Goal: Task Accomplishment & Management: Use online tool/utility

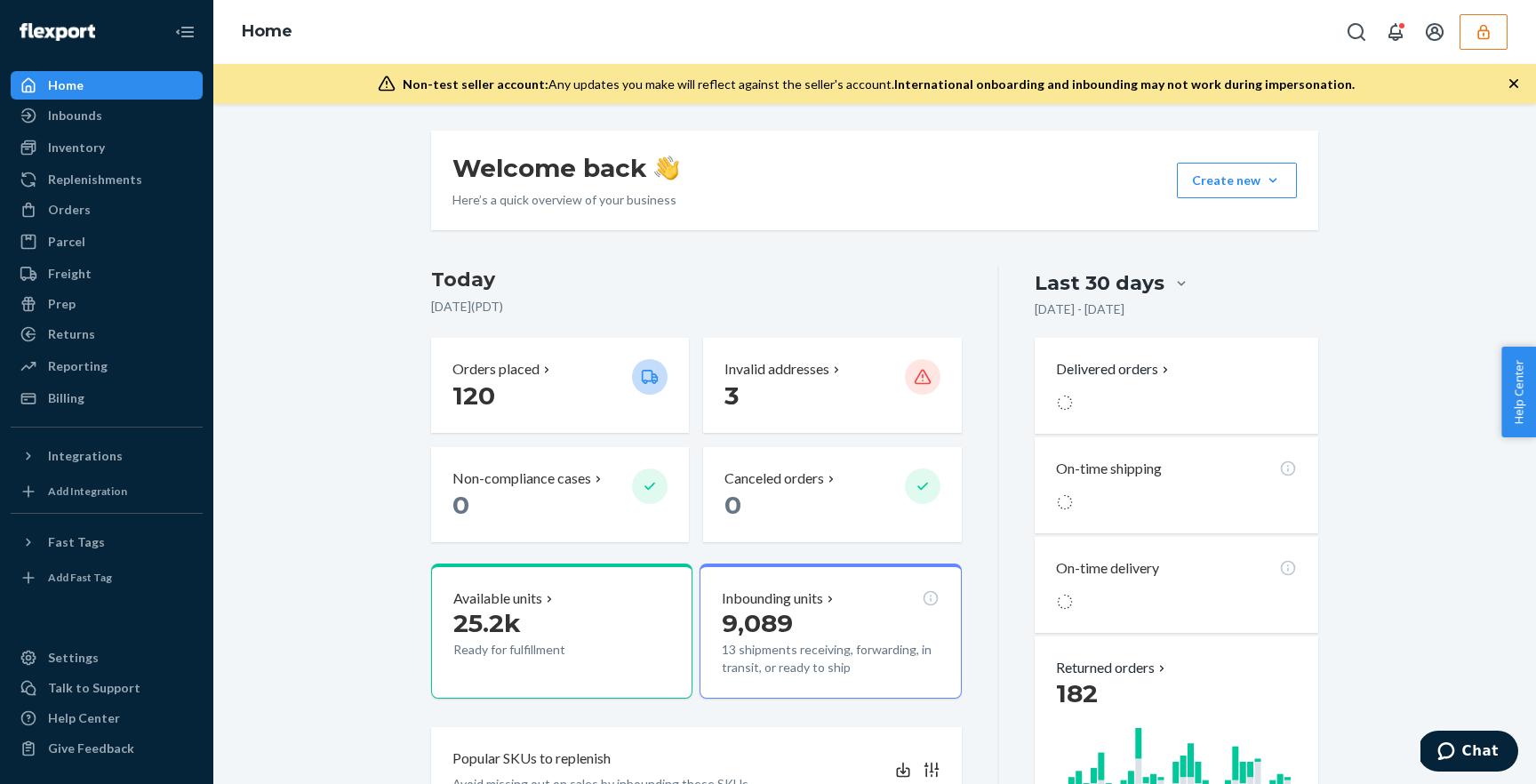
click at [1468, 35] on button "button" at bounding box center [1483, 32] width 48 height 35
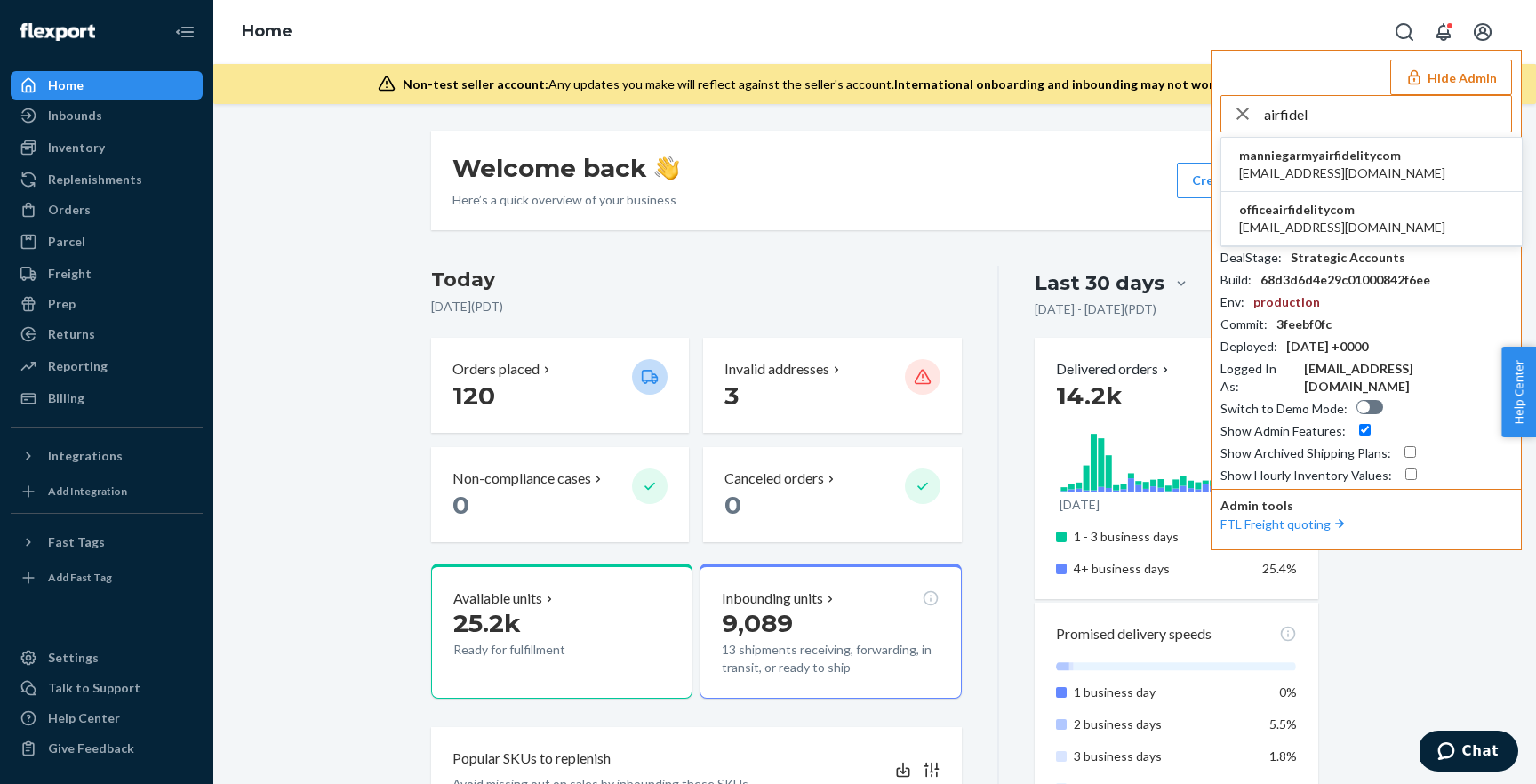
type input "airfidel"
click at [1345, 232] on span "[EMAIL_ADDRESS][DOMAIN_NAME]" at bounding box center [1342, 228] width 206 height 18
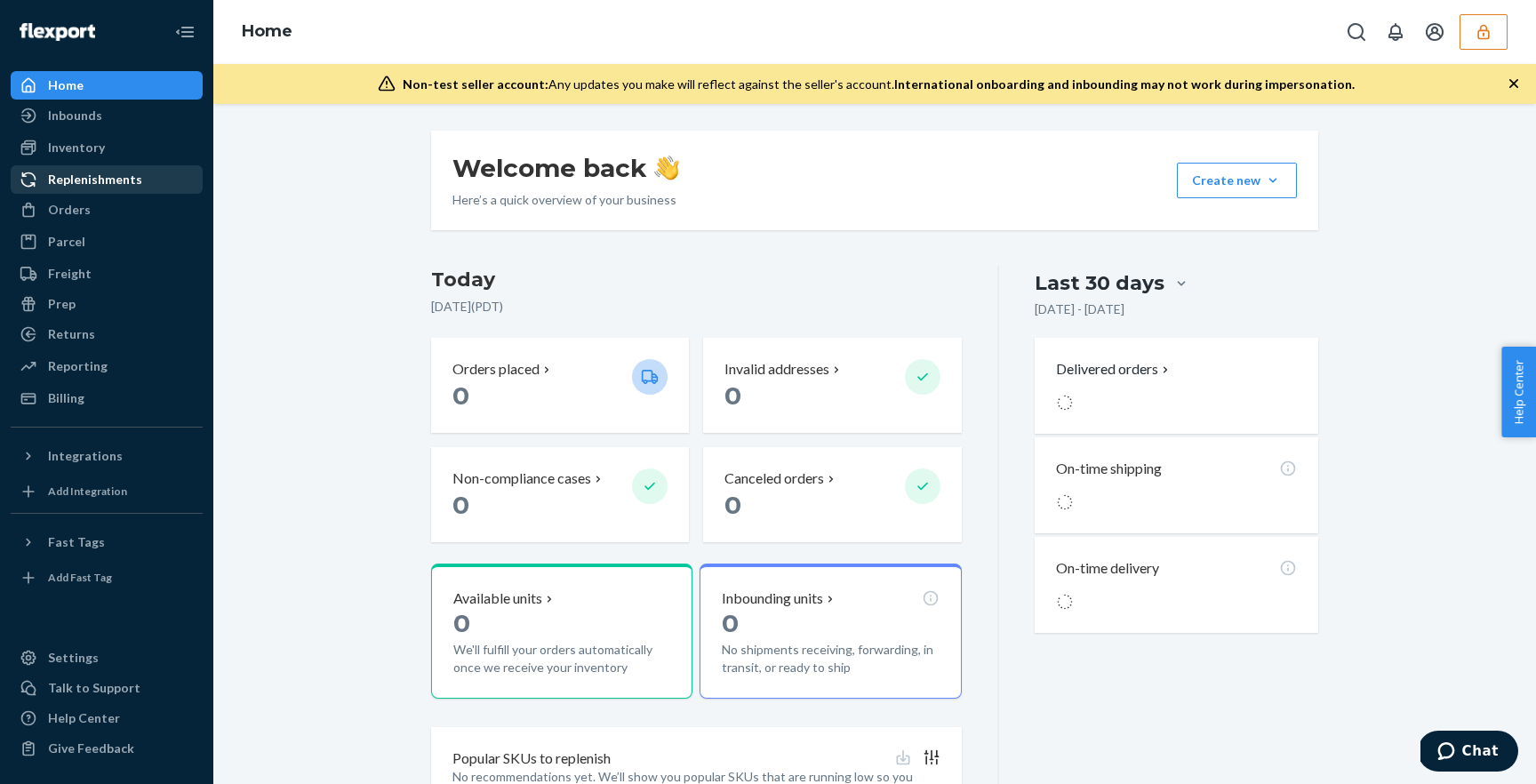
click at [86, 182] on div "Replenishments" at bounding box center [95, 180] width 94 height 18
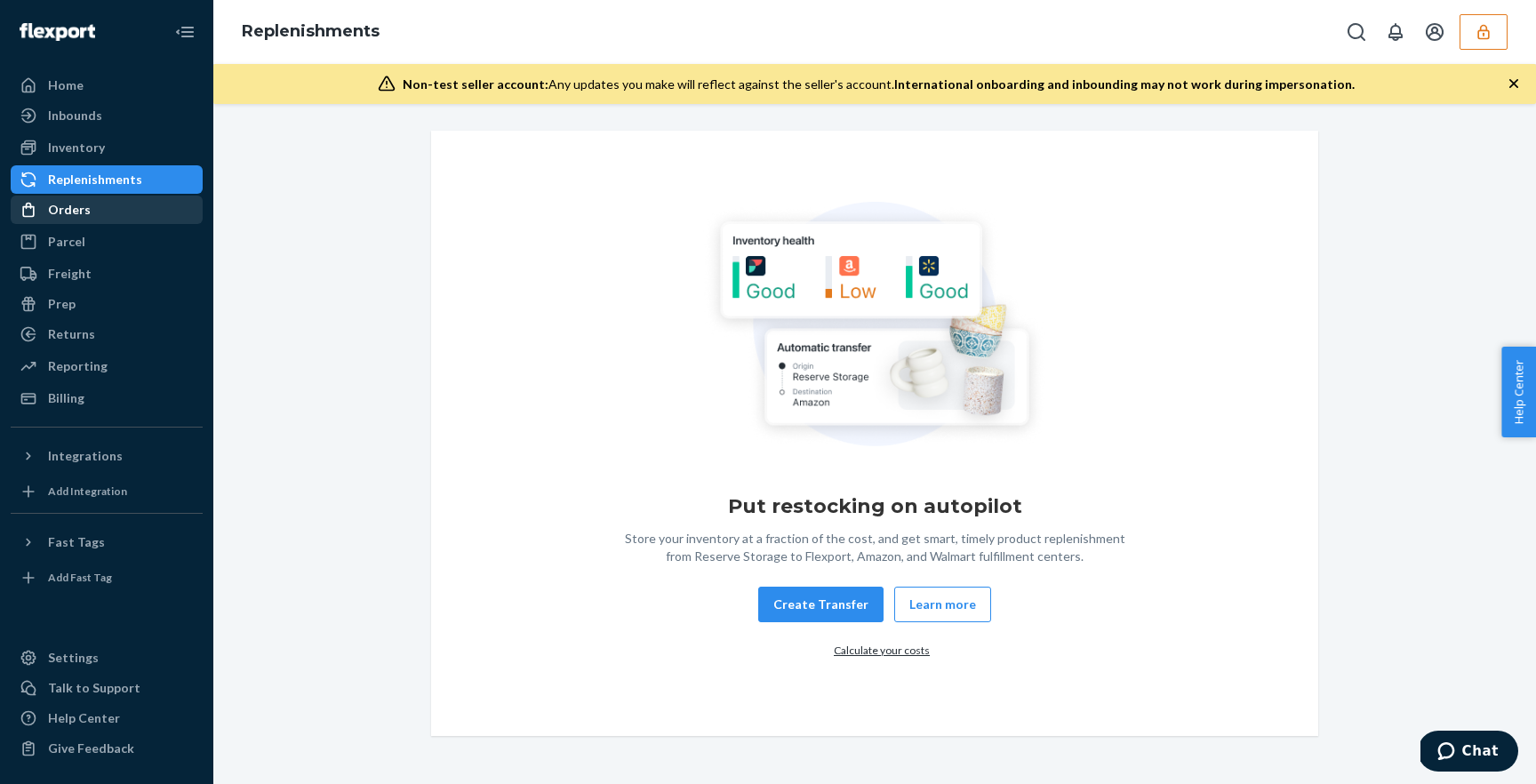
click at [77, 215] on div "Orders" at bounding box center [69, 210] width 43 height 18
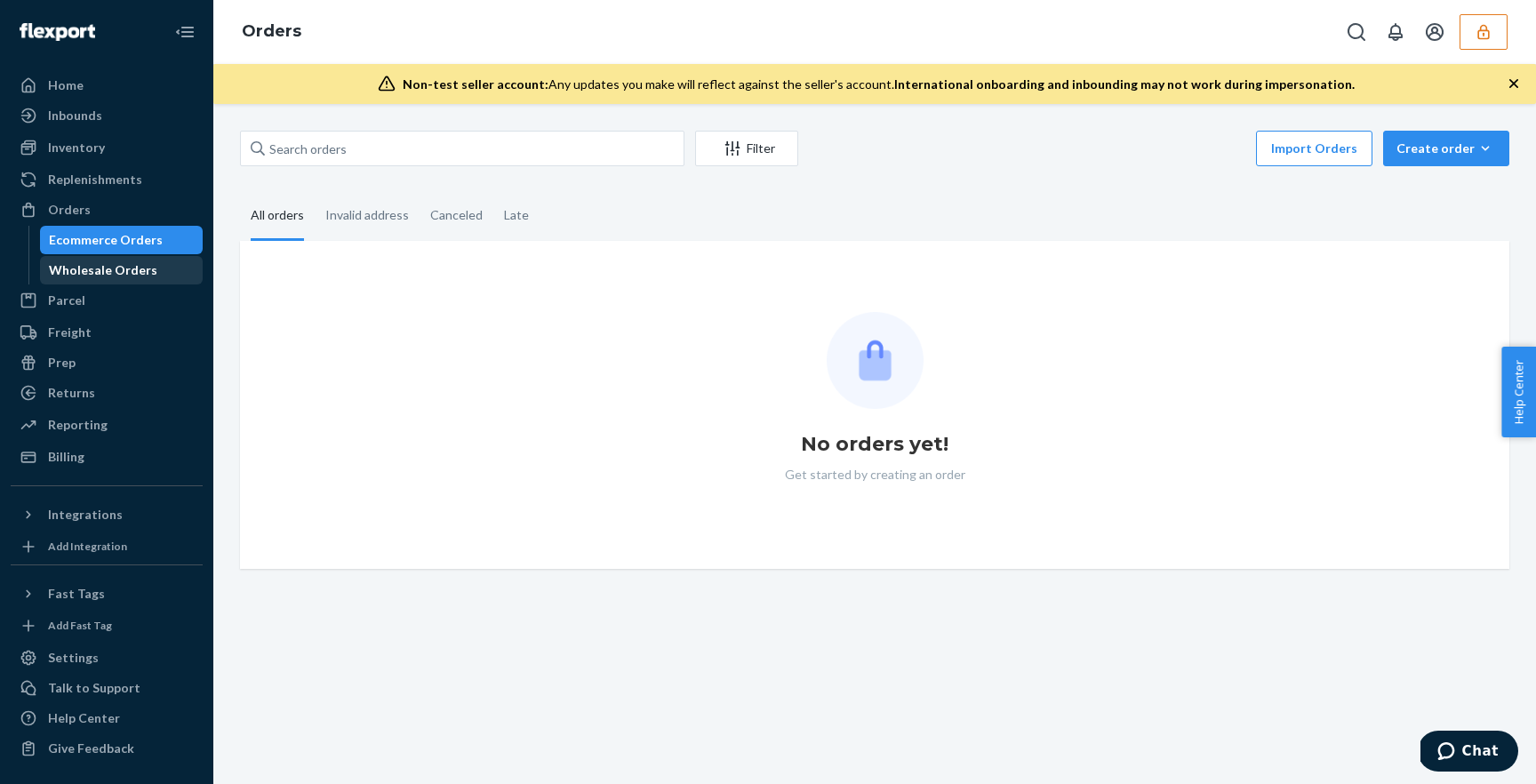
click at [79, 269] on div "Wholesale Orders" at bounding box center [103, 270] width 109 height 18
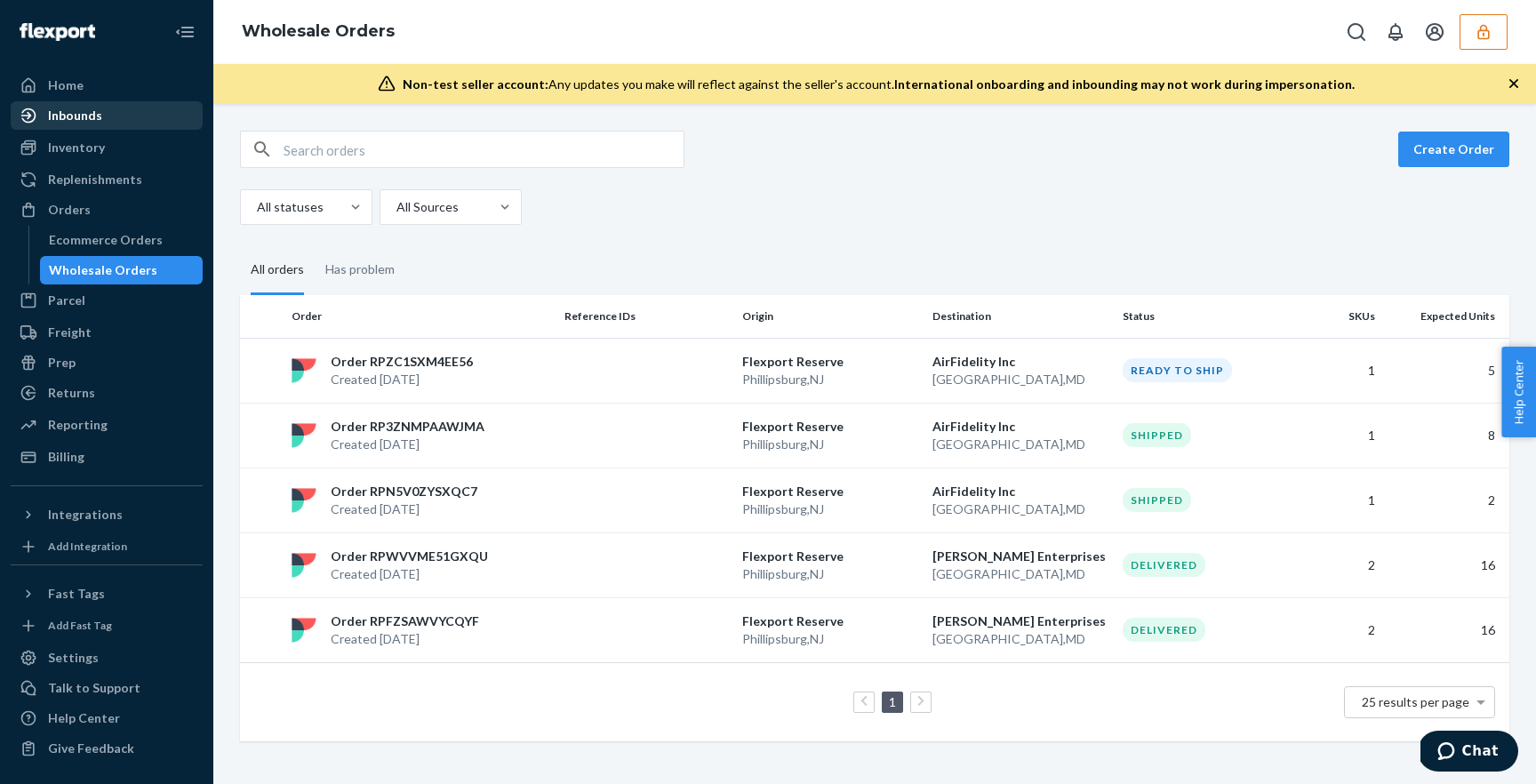
click at [114, 120] on div "Inbounds" at bounding box center [107, 116] width 188 height 25
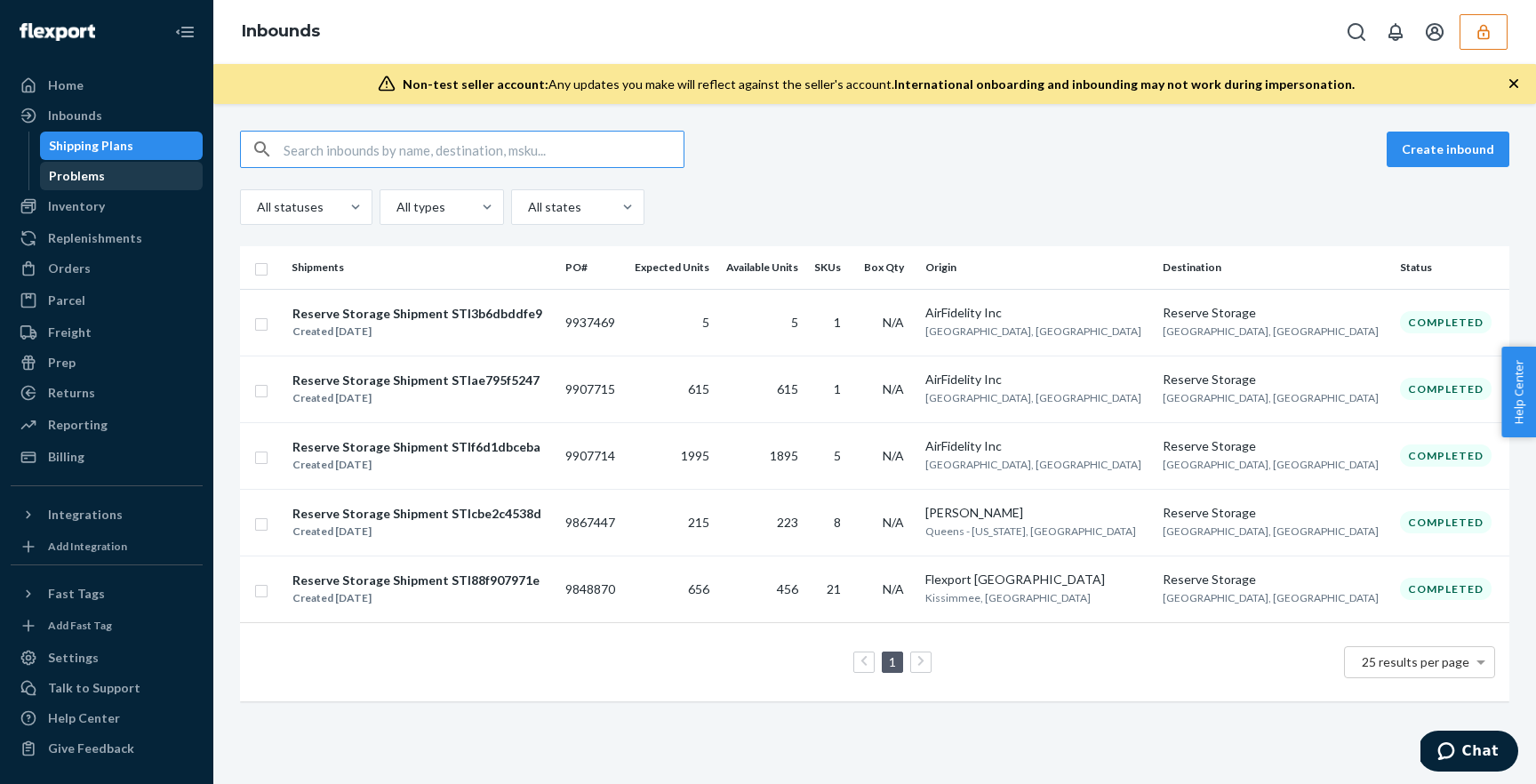
click at [102, 164] on div "Problems" at bounding box center [121, 176] width 160 height 25
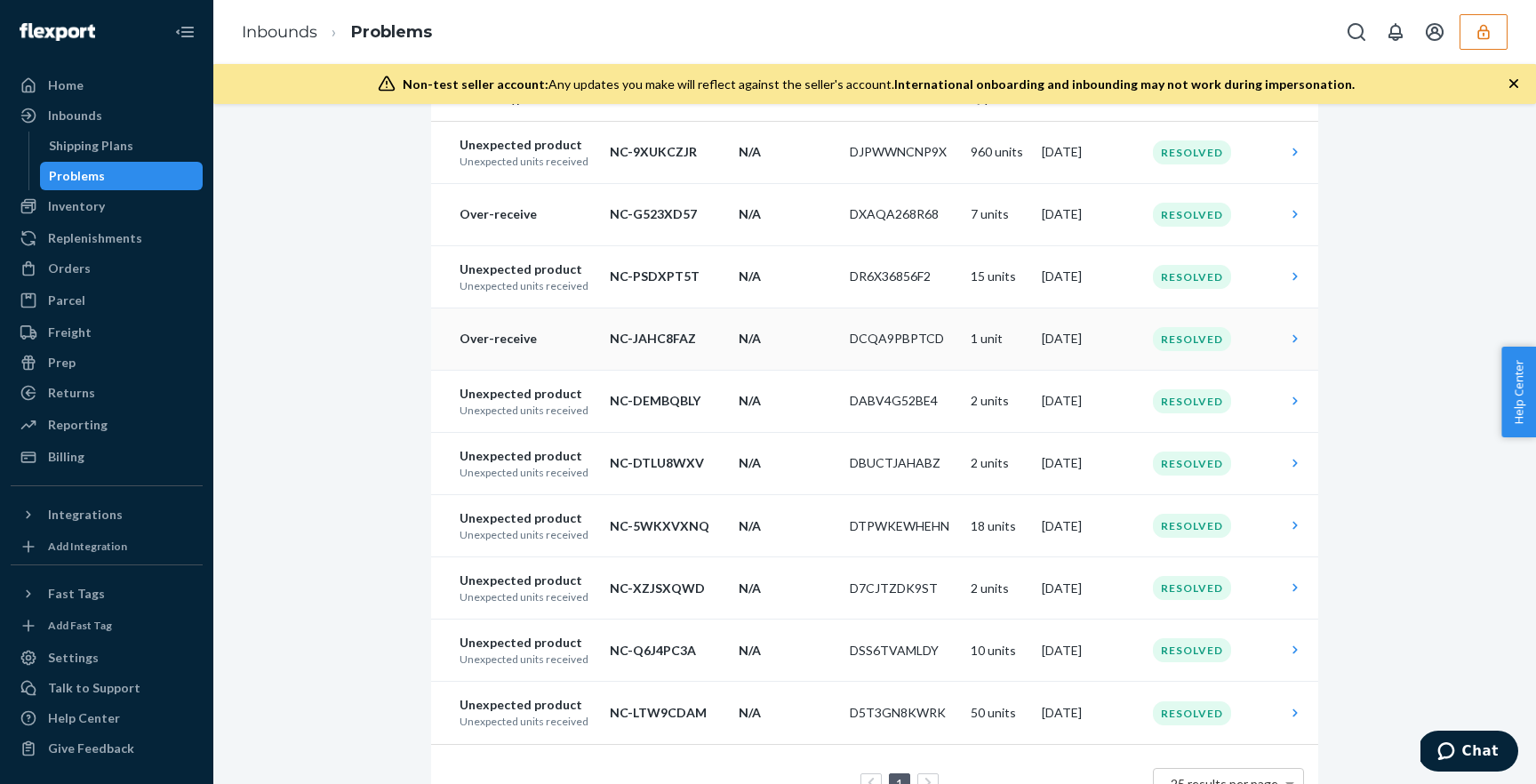
scroll to position [206, 0]
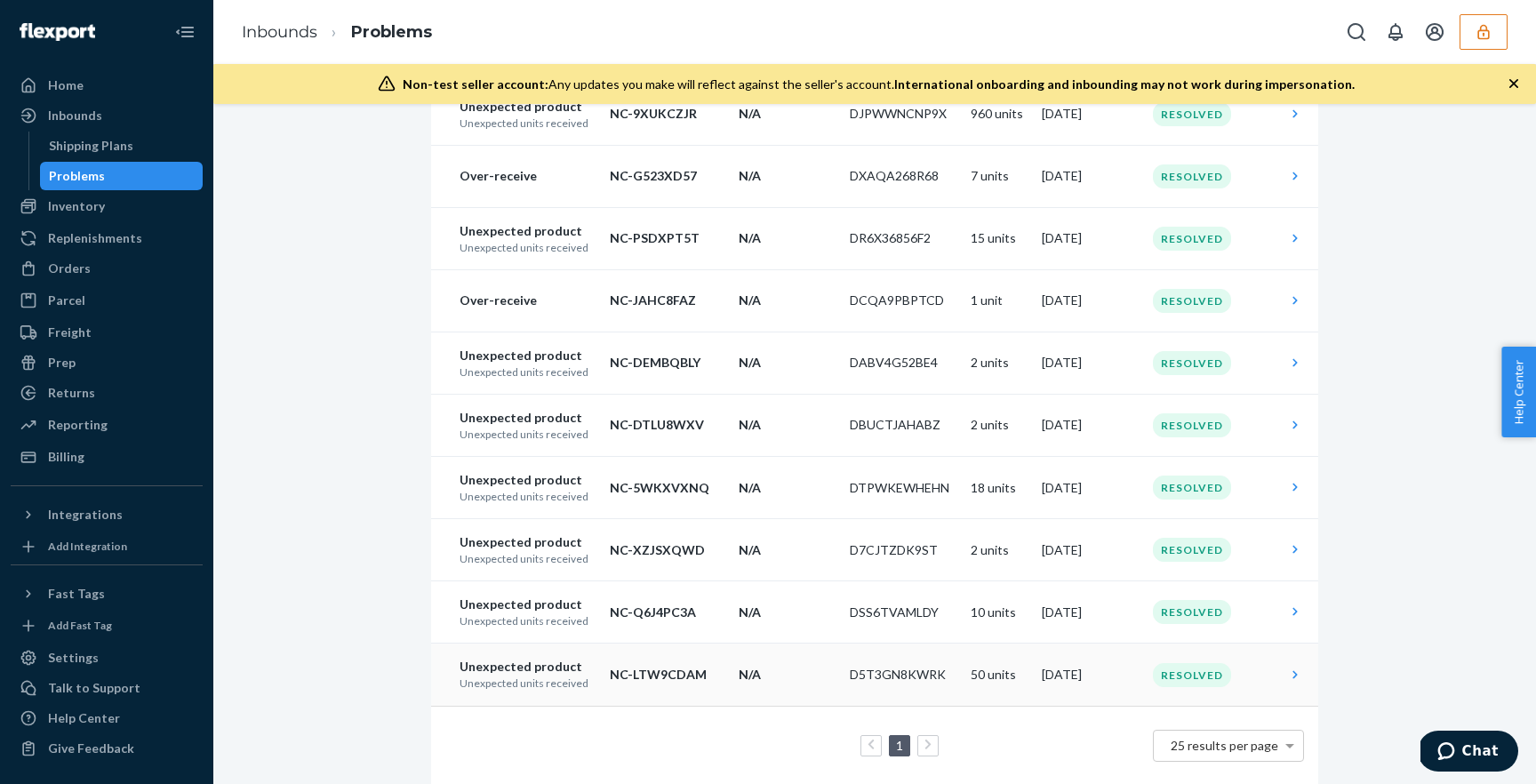
click at [932, 676] on td "D5T3GN8KWRK" at bounding box center [903, 674] width 121 height 62
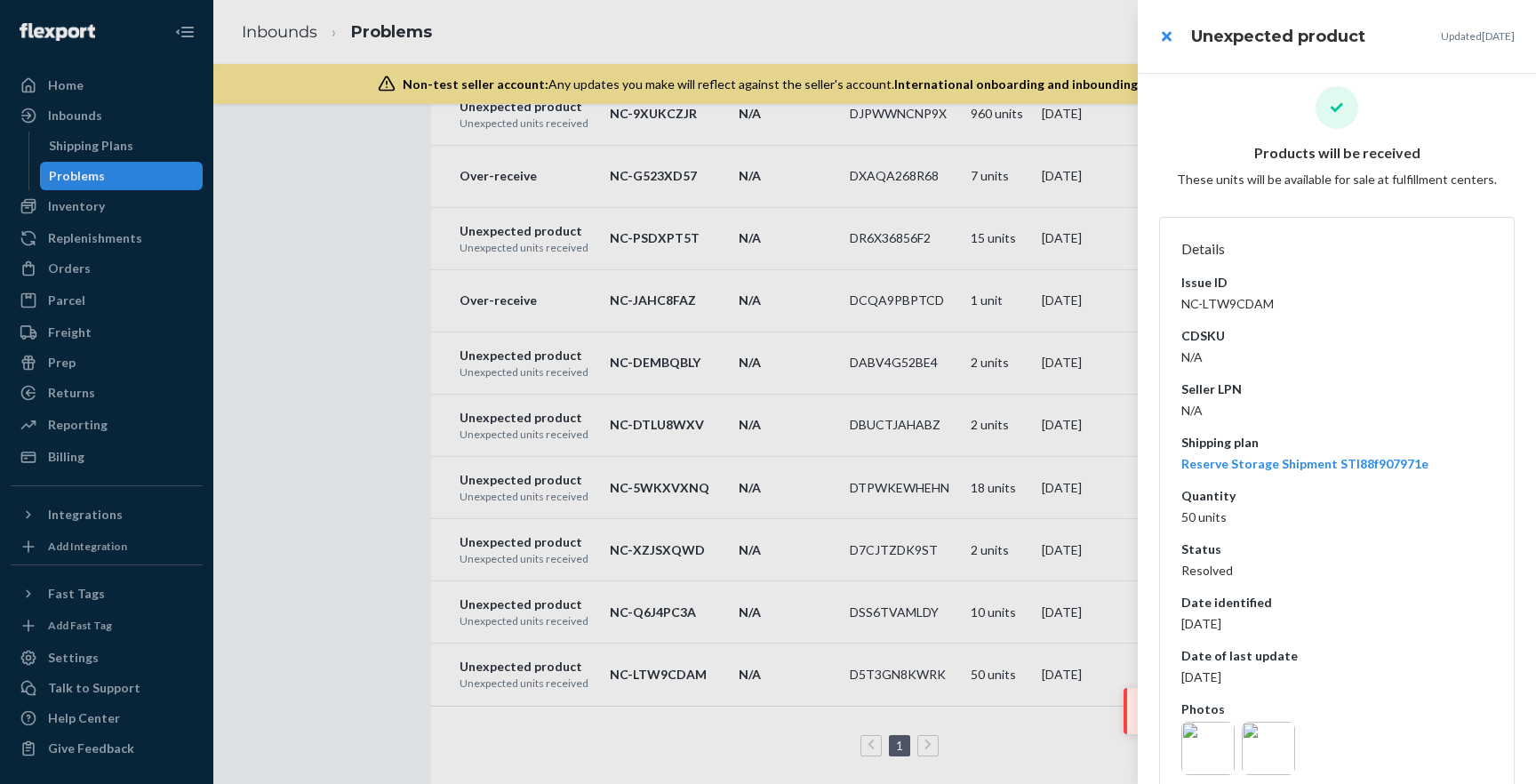
scroll to position [8, 0]
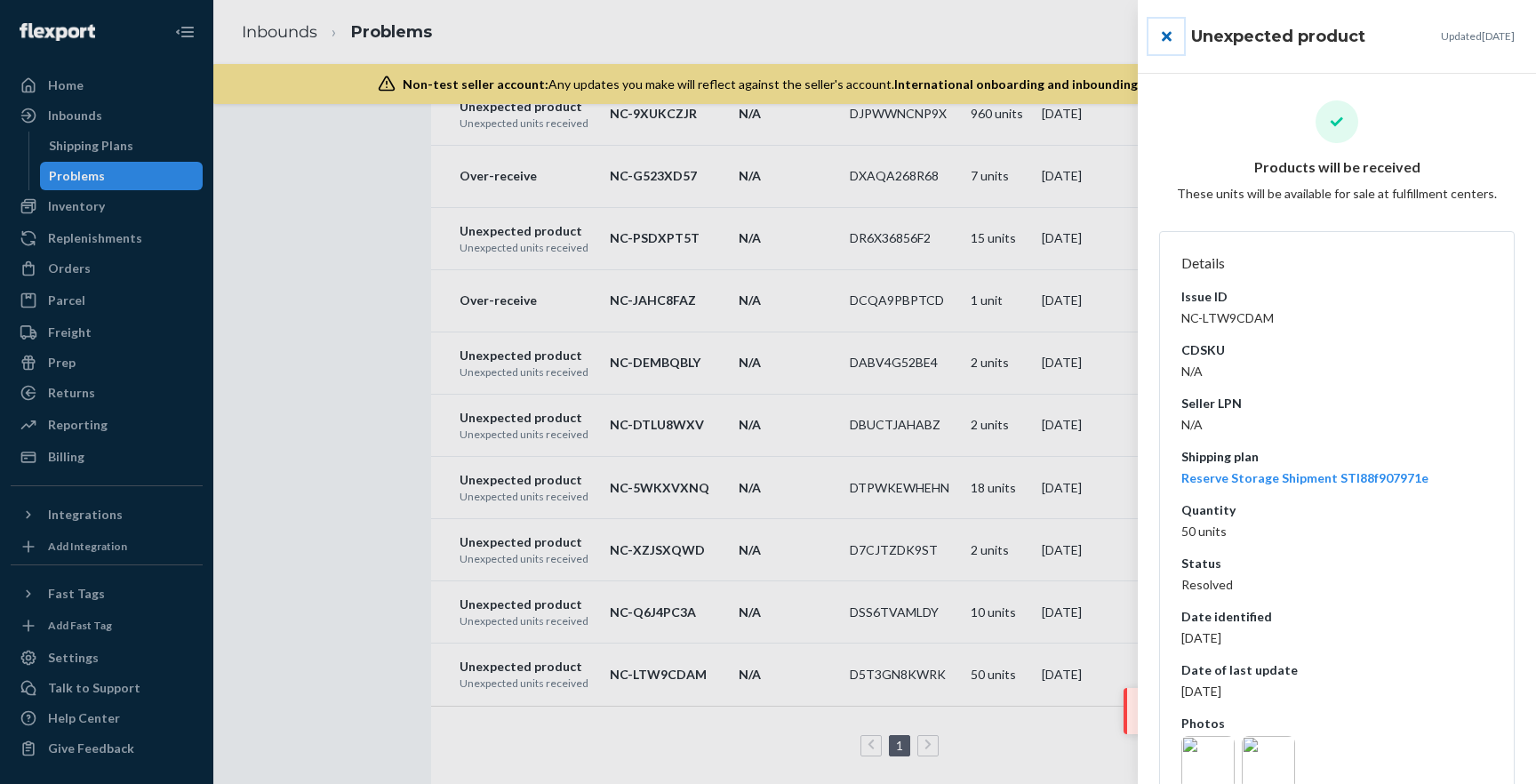
click at [1171, 39] on button "close" at bounding box center [1165, 36] width 35 height 35
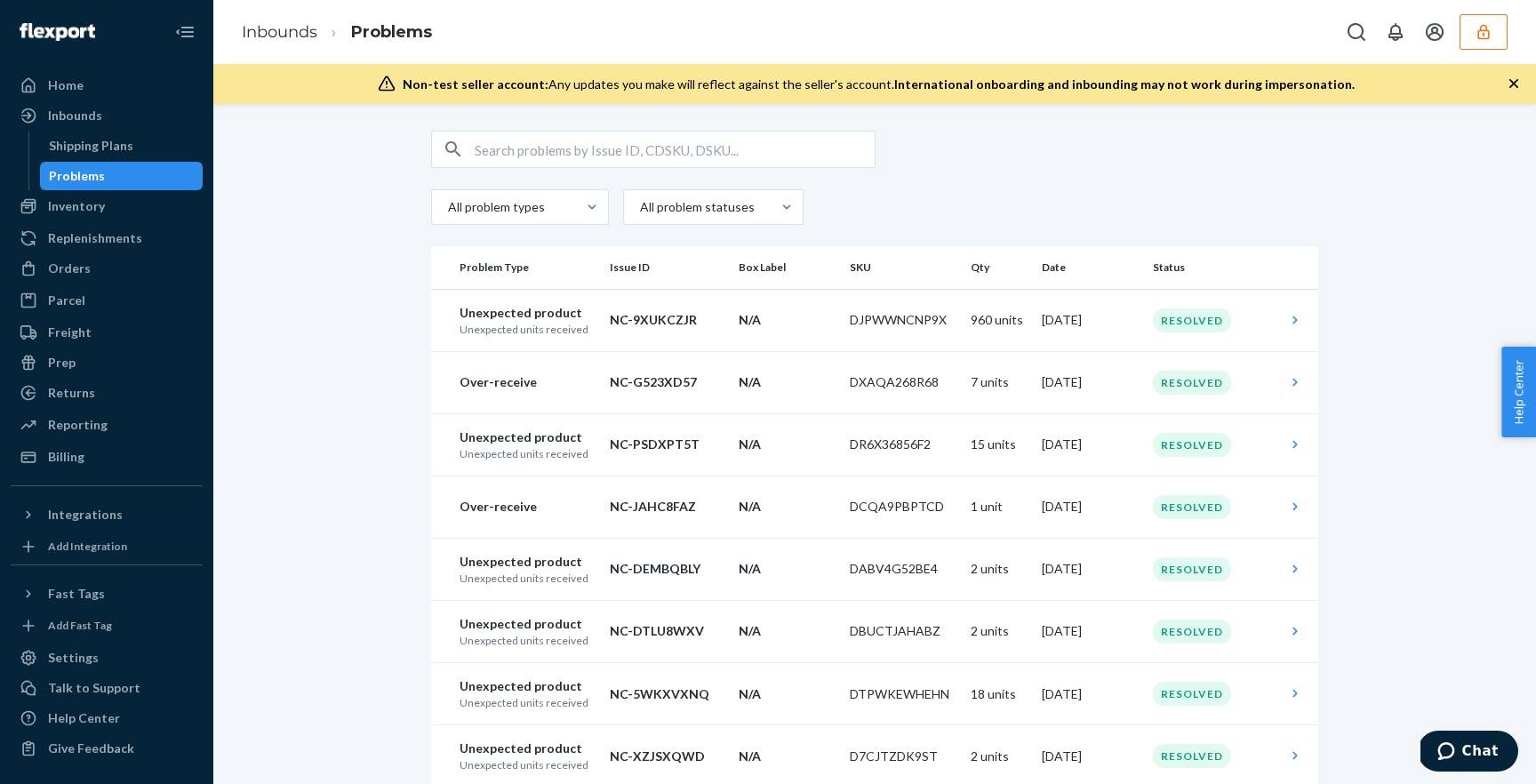
scroll to position [206, 0]
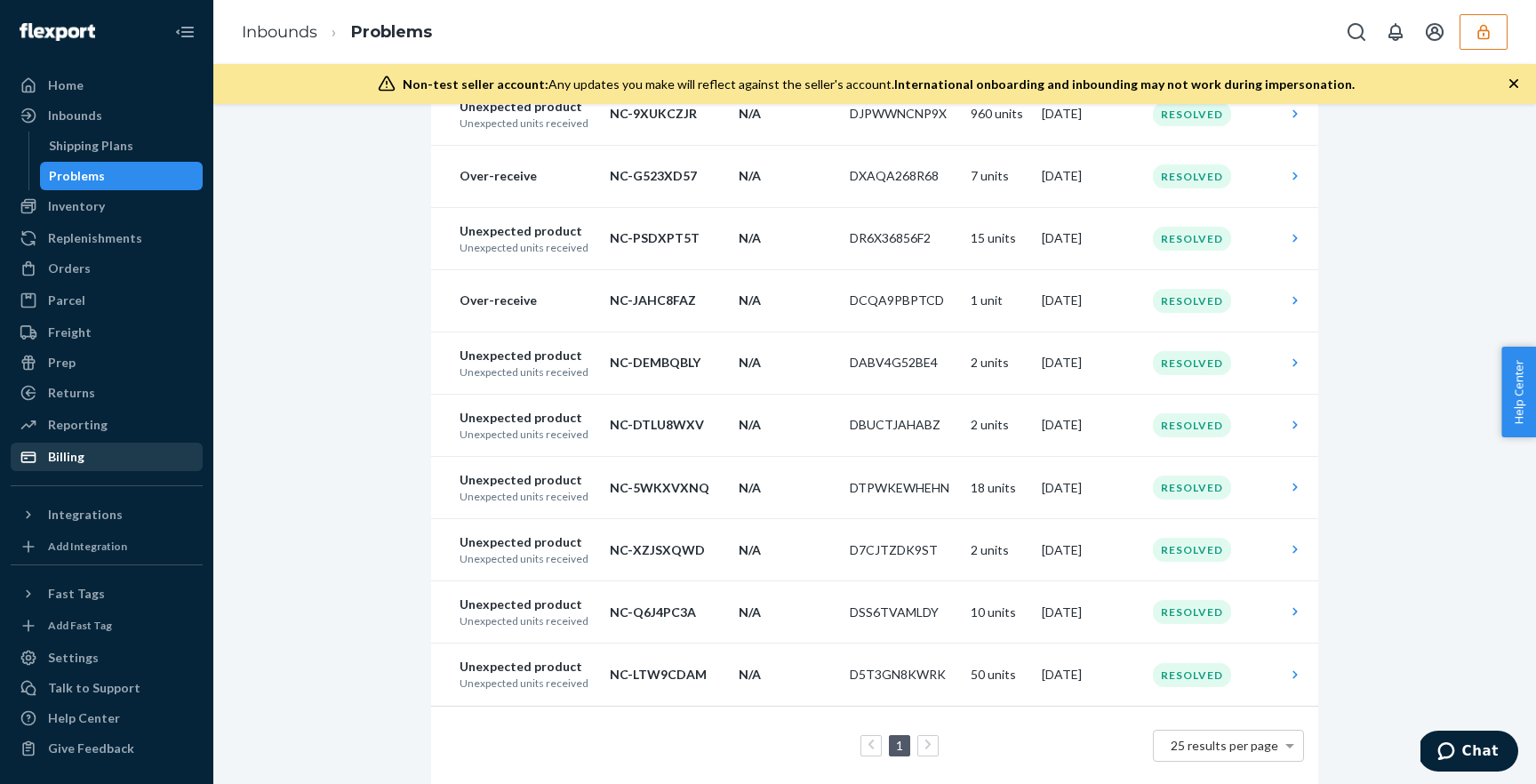
click at [76, 462] on div "Billing" at bounding box center [66, 457] width 36 height 18
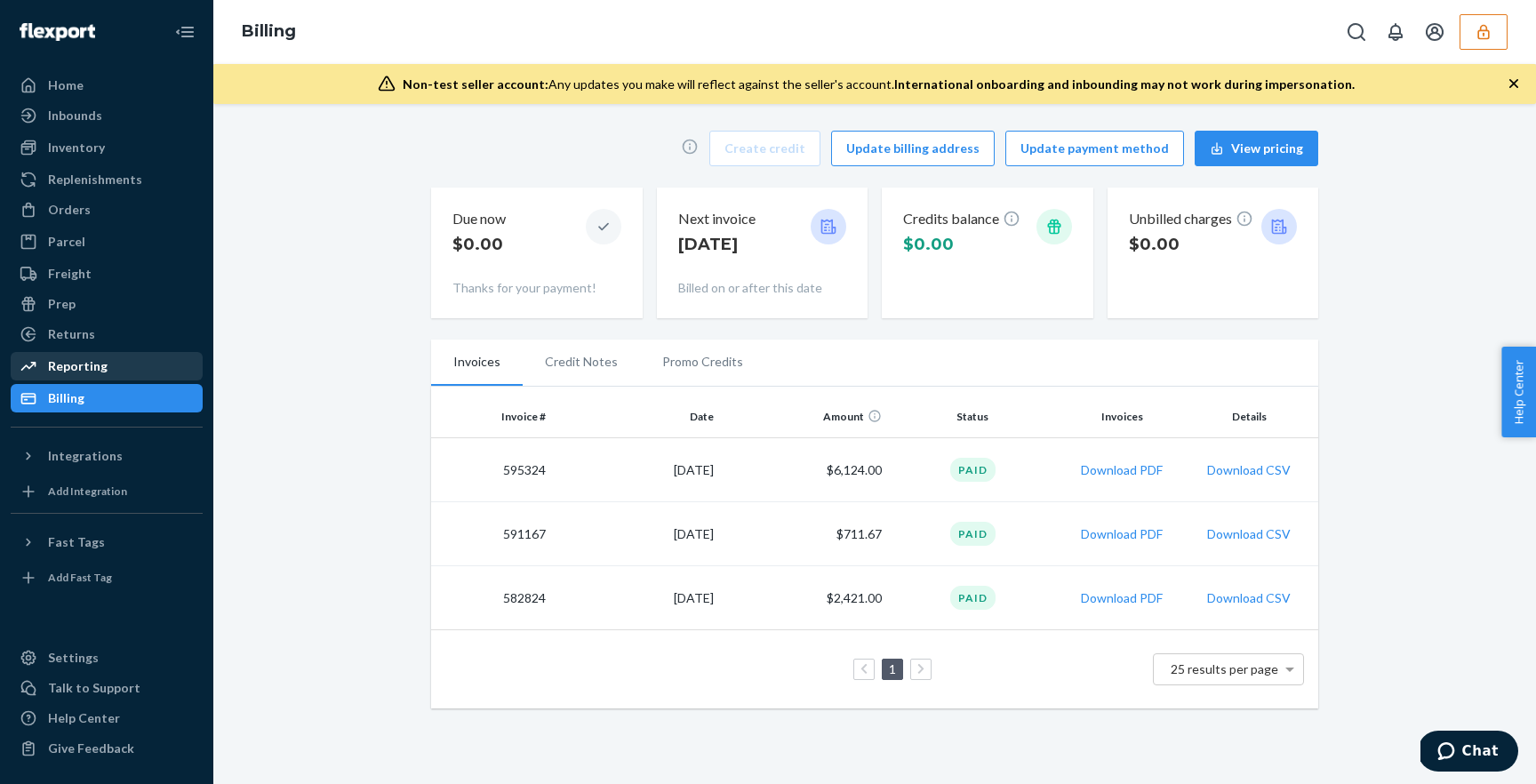
click at [129, 373] on div "Reporting" at bounding box center [107, 366] width 188 height 25
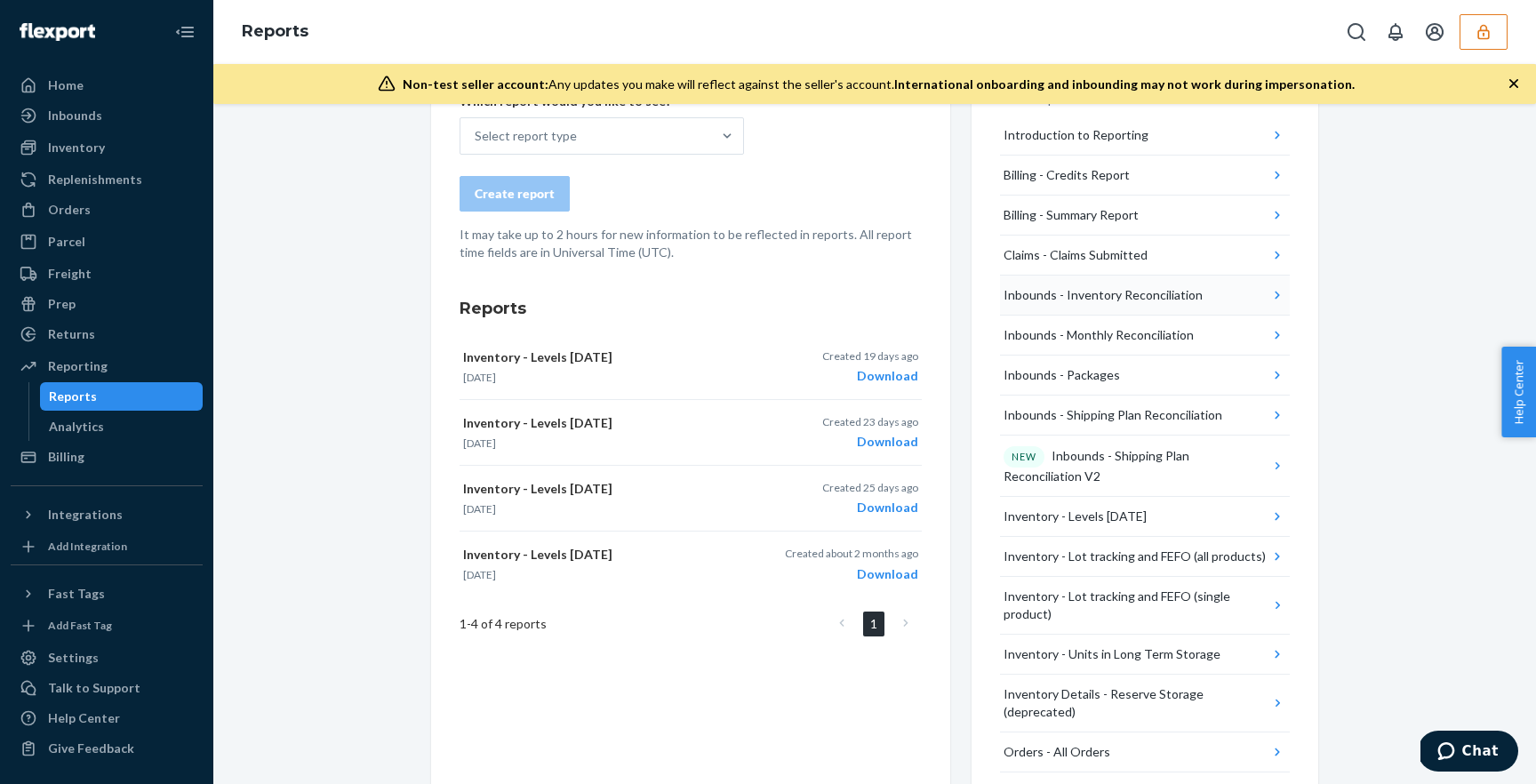
scroll to position [90, 0]
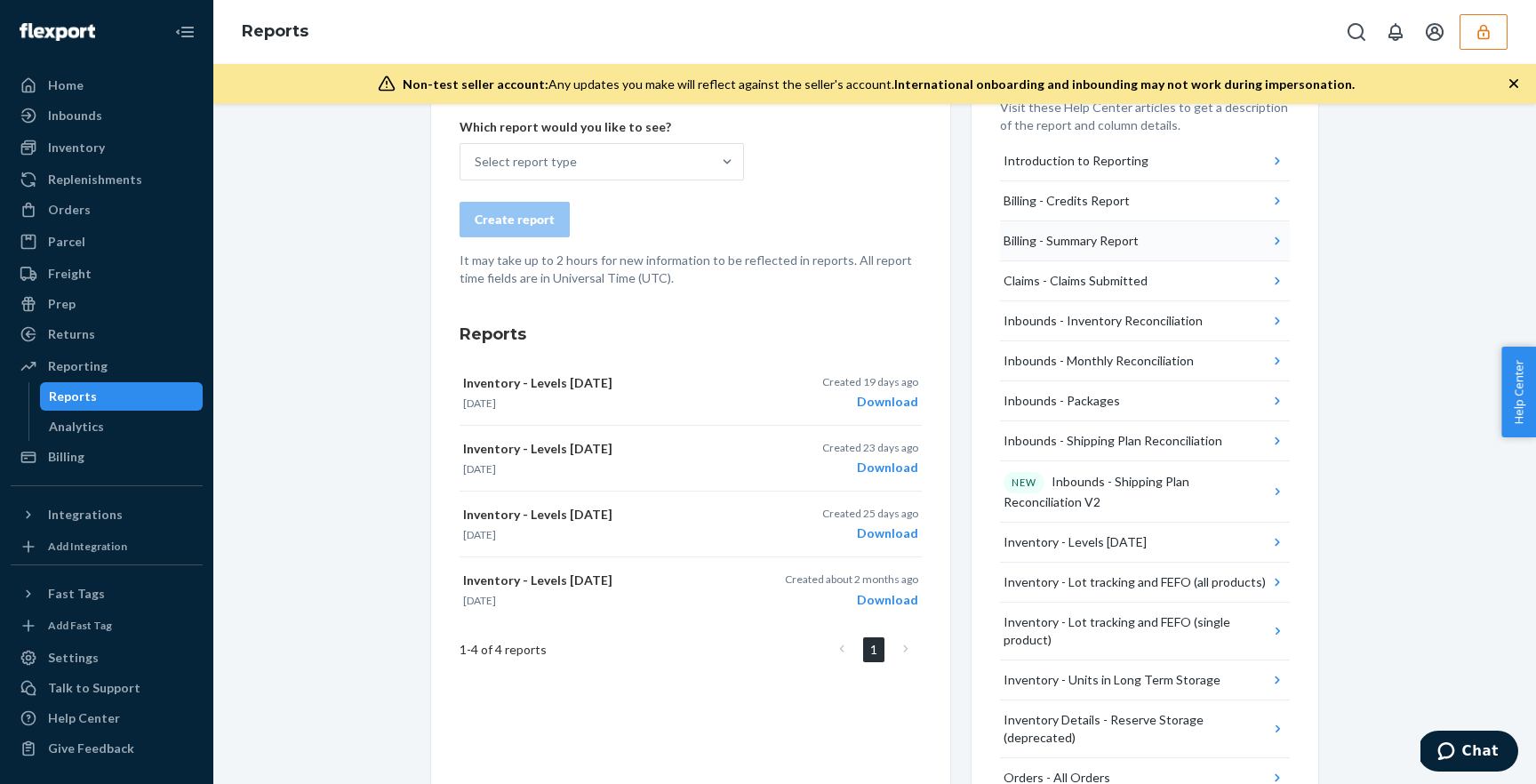
click at [1168, 243] on button "Billing - Summary Report" at bounding box center [1144, 241] width 289 height 40
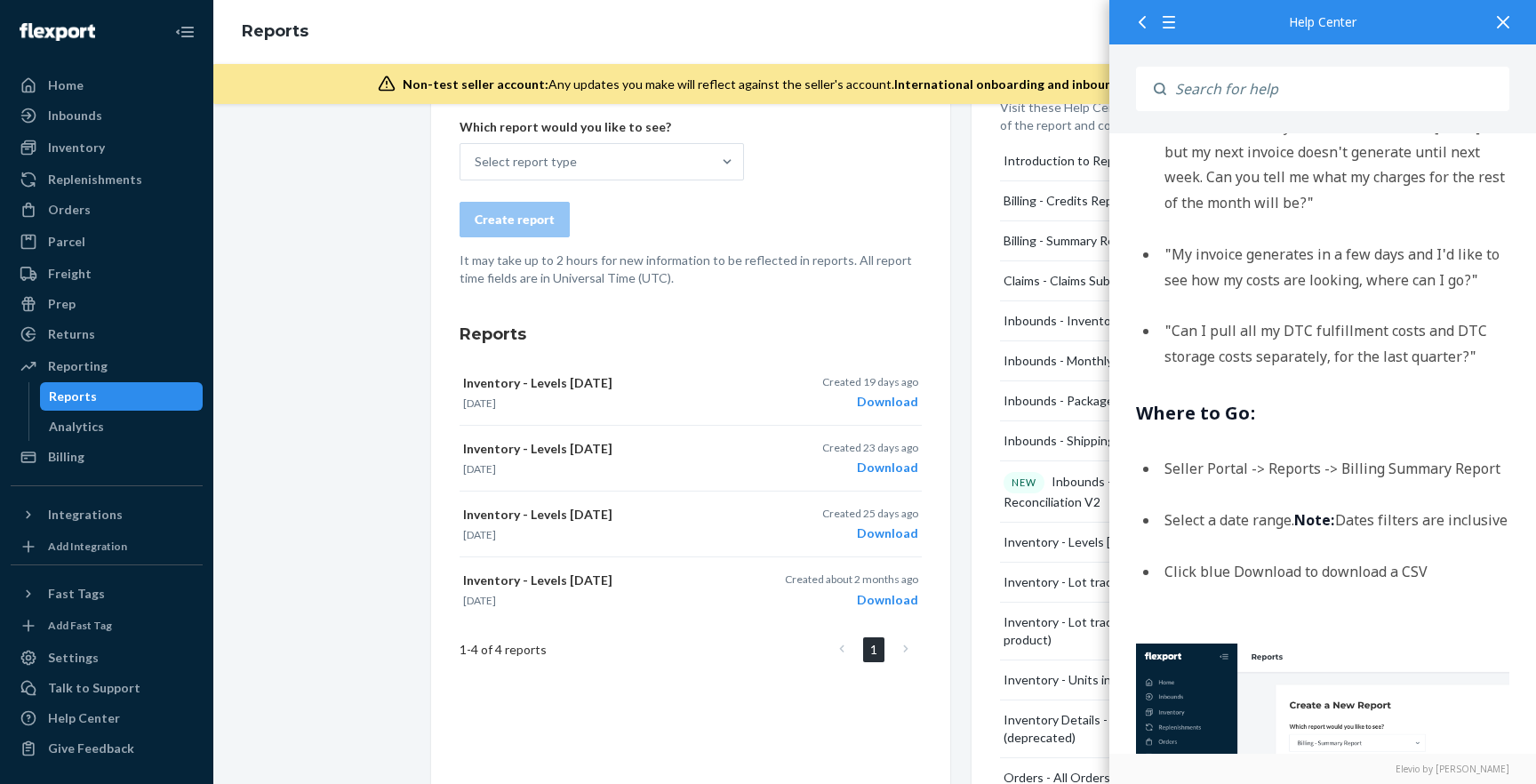
scroll to position [0, 0]
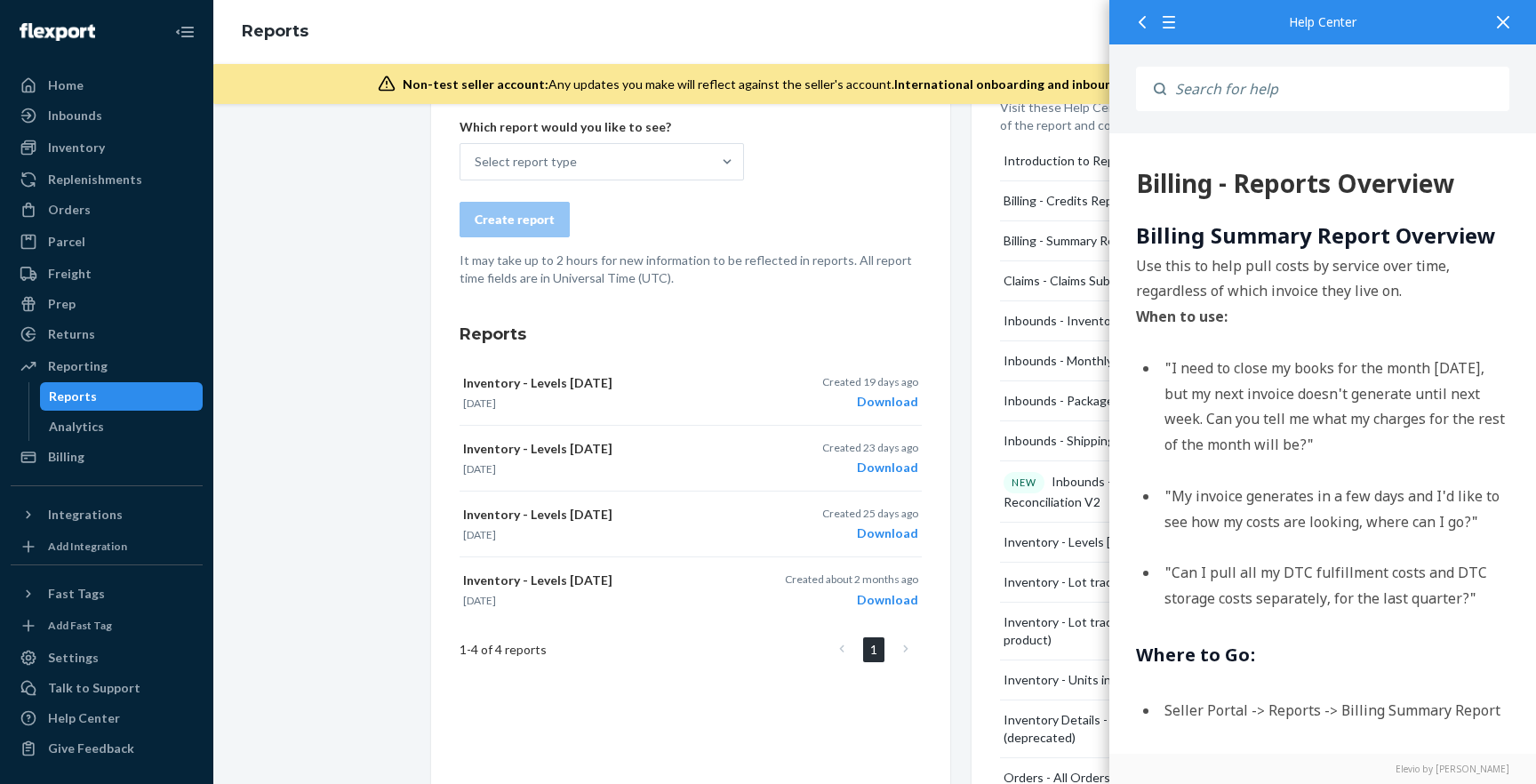
click at [1507, 21] on icon at bounding box center [1503, 23] width 13 height 13
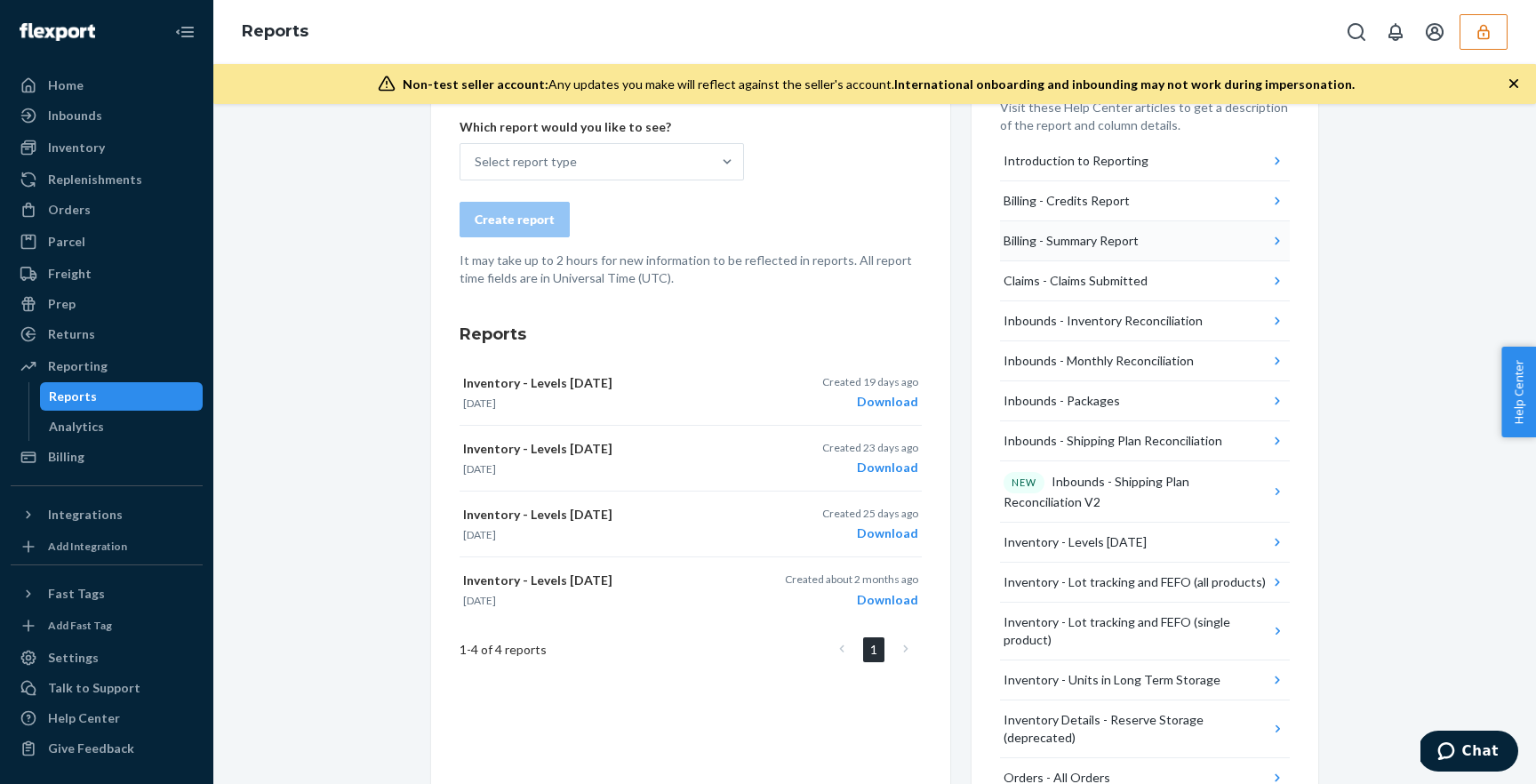
click at [1142, 241] on button "Billing - Summary Report" at bounding box center [1144, 241] width 289 height 40
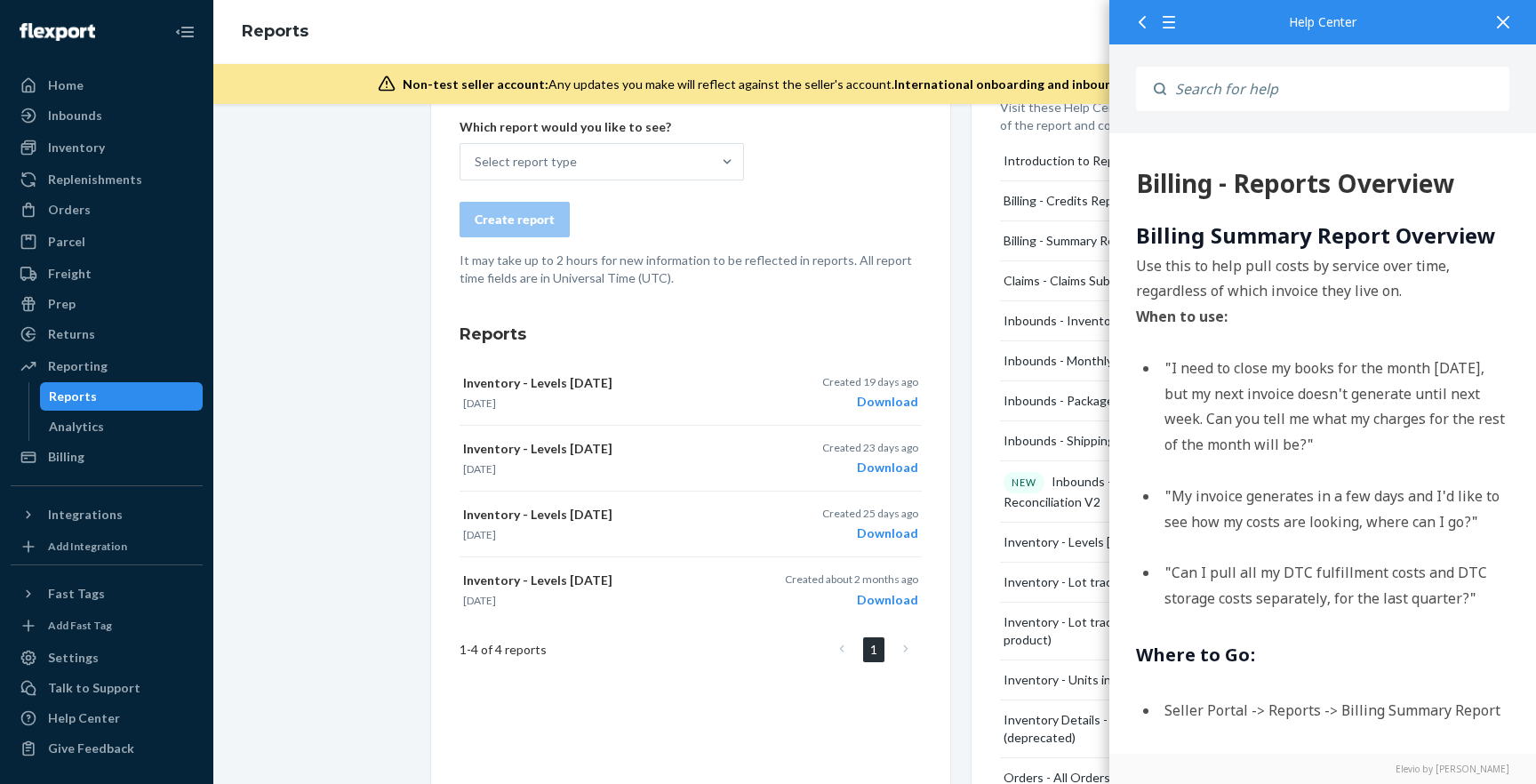
click at [1503, 17] on icon at bounding box center [1503, 23] width 13 height 13
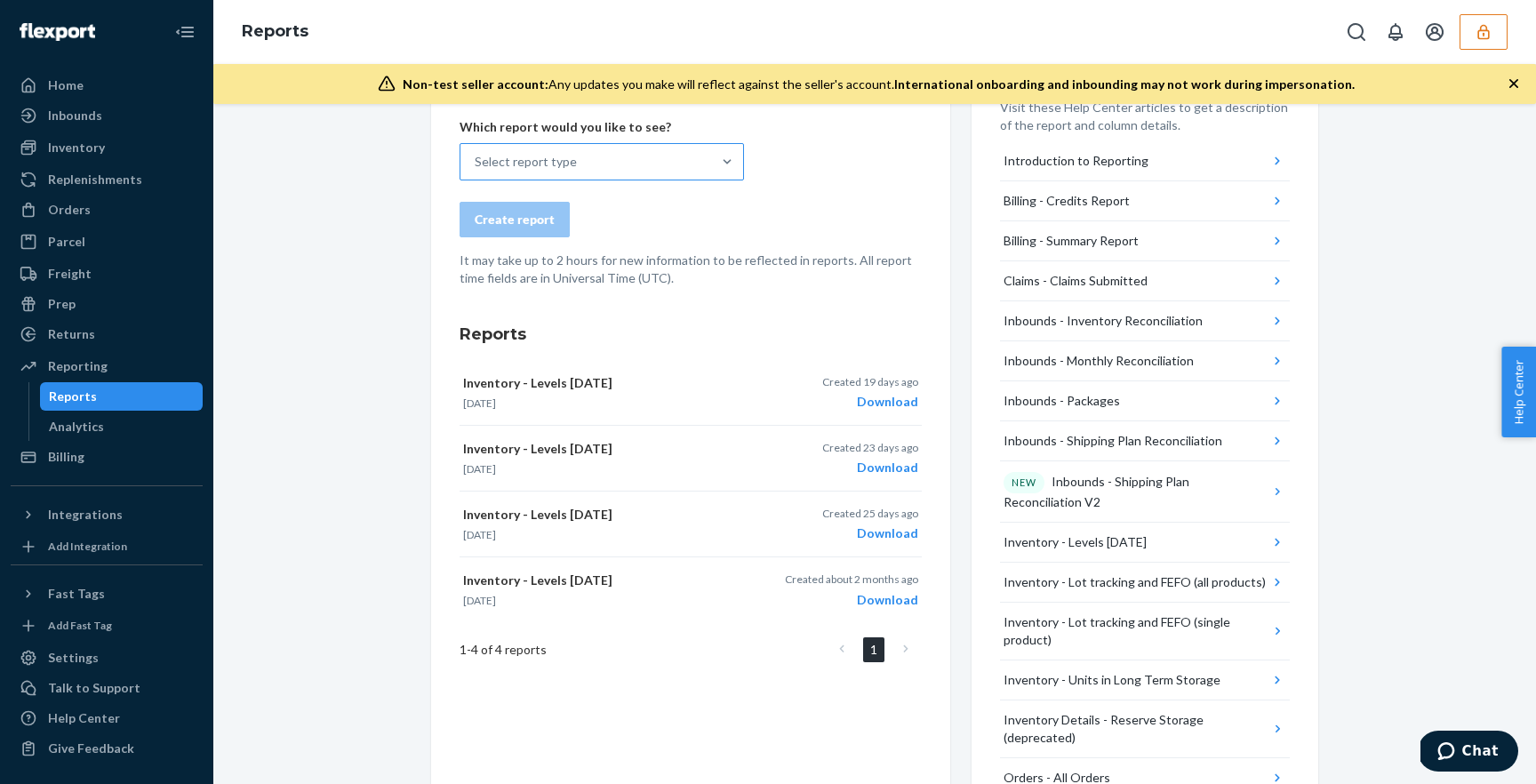
click at [724, 172] on div at bounding box center [726, 161] width 32 height 35
click at [477, 171] on input "Select report type" at bounding box center [476, 162] width 2 height 18
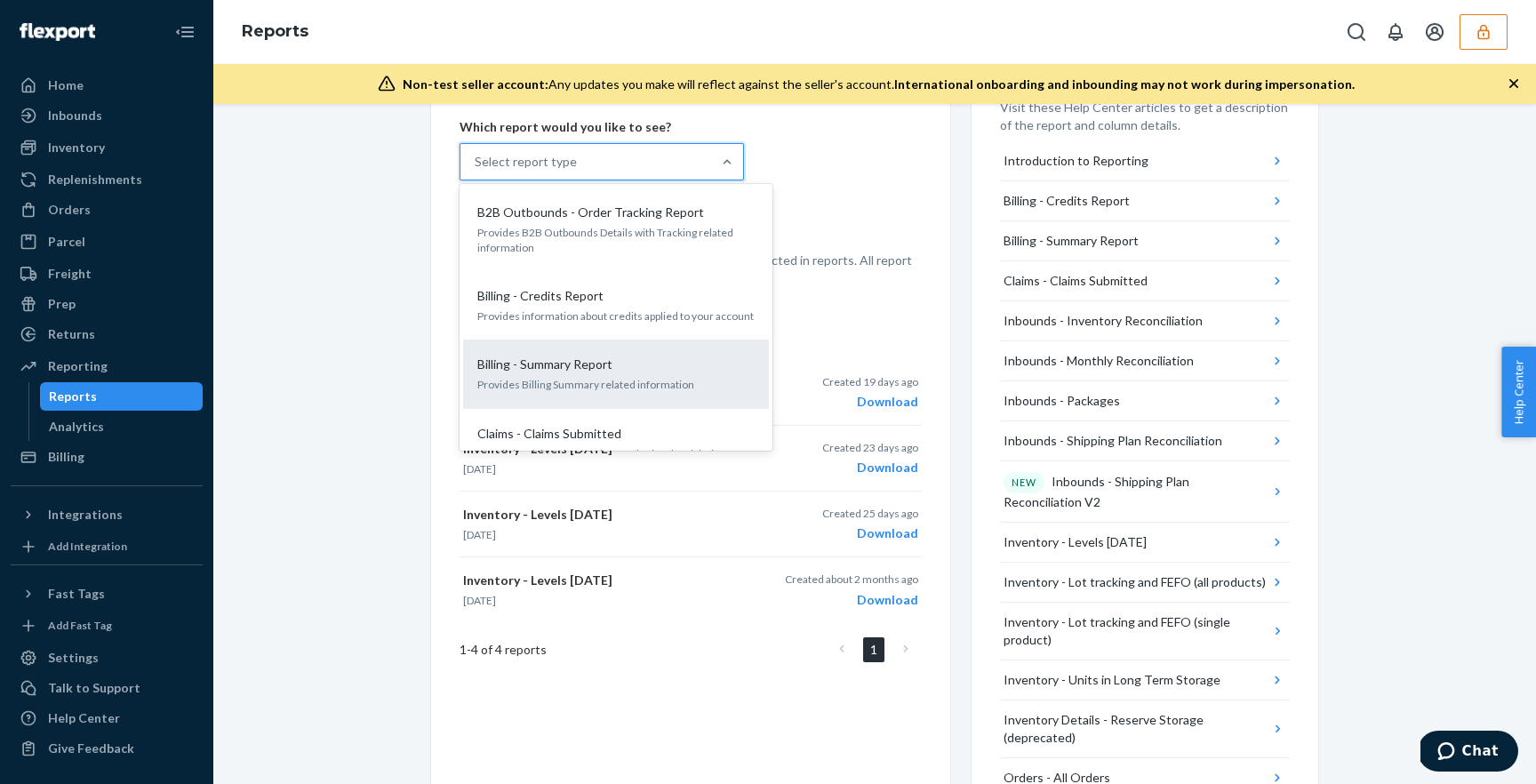
click at [631, 349] on div "Billing - Summary Report Provides Billing Summary related information" at bounding box center [616, 373] width 284 height 54
click at [477, 171] on input "option Billing - Summary Report focused, 3 of 27. 27 results available. Use Up …" at bounding box center [476, 162] width 2 height 18
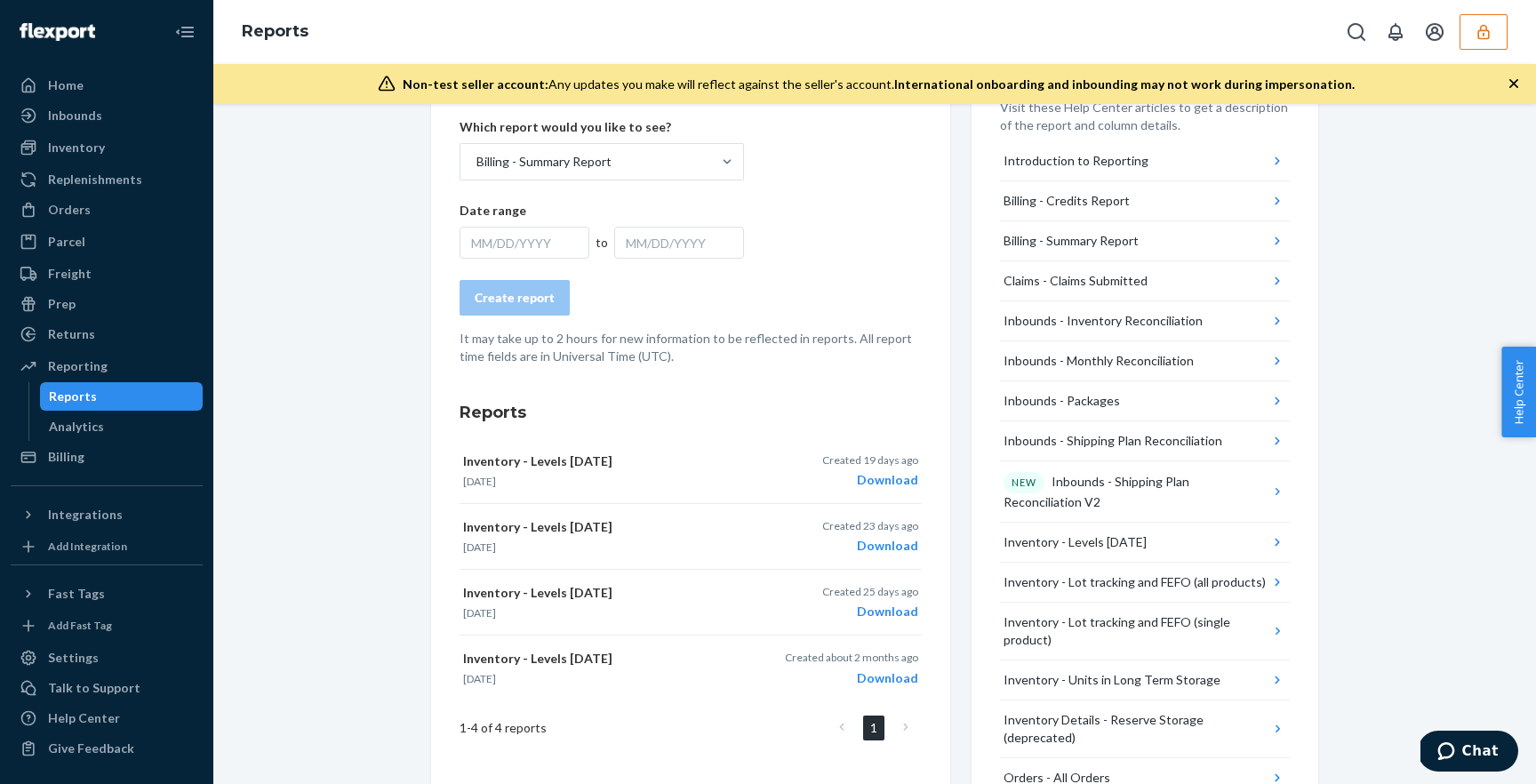
click at [532, 235] on div "MM/DD/YYYY" at bounding box center [524, 242] width 129 height 32
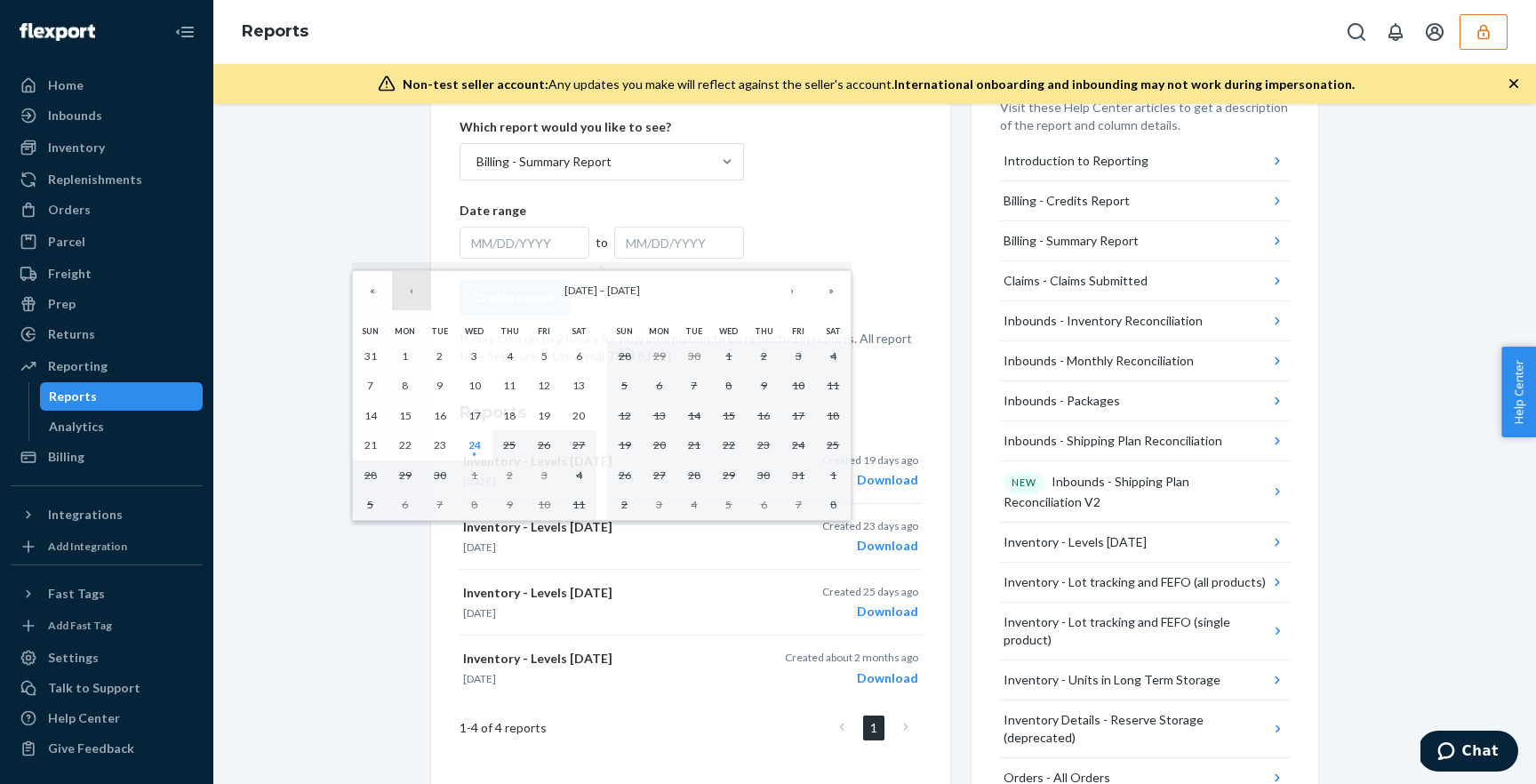
click at [422, 298] on button "‹" at bounding box center [411, 290] width 39 height 39
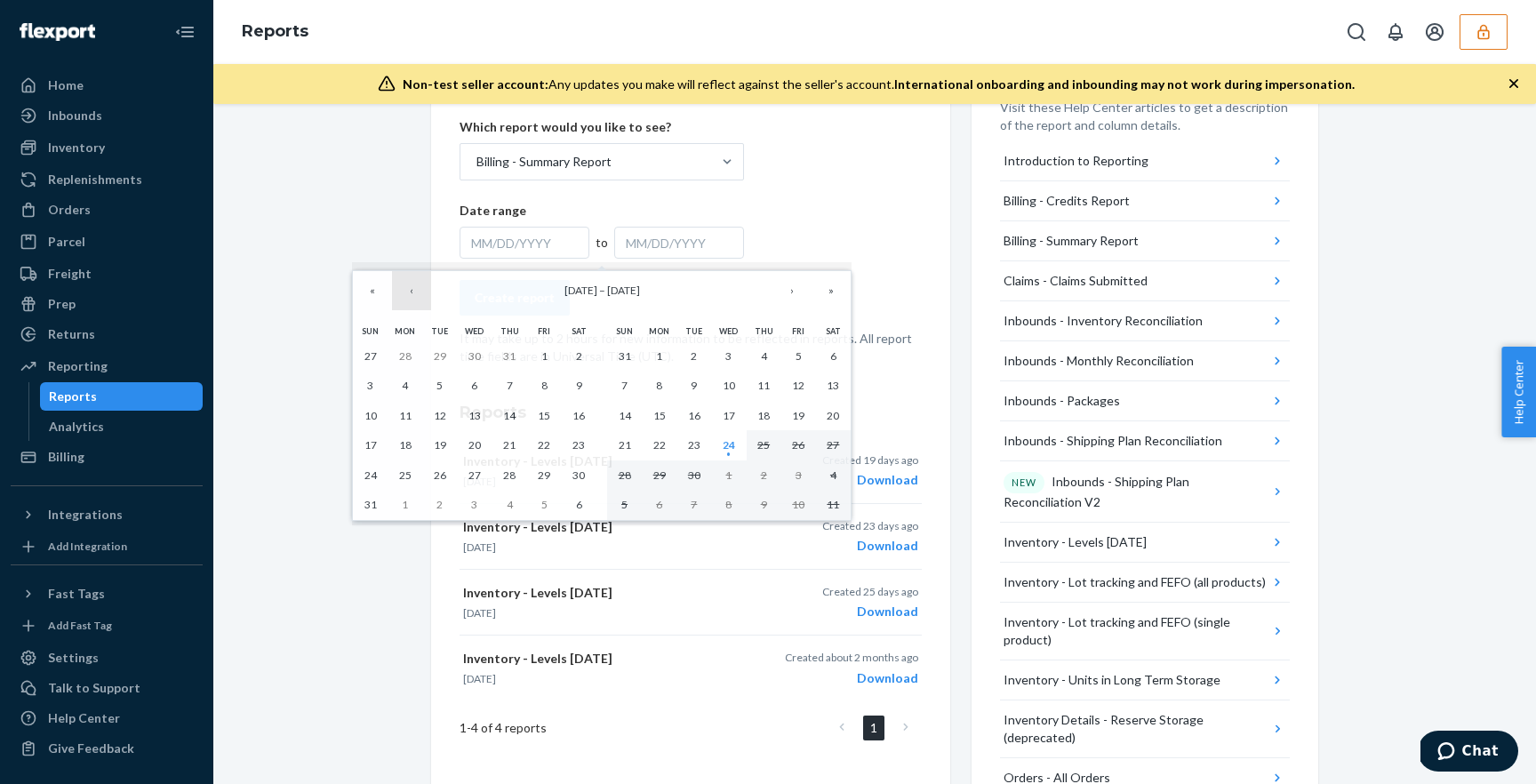
click at [422, 298] on button "‹" at bounding box center [411, 290] width 39 height 39
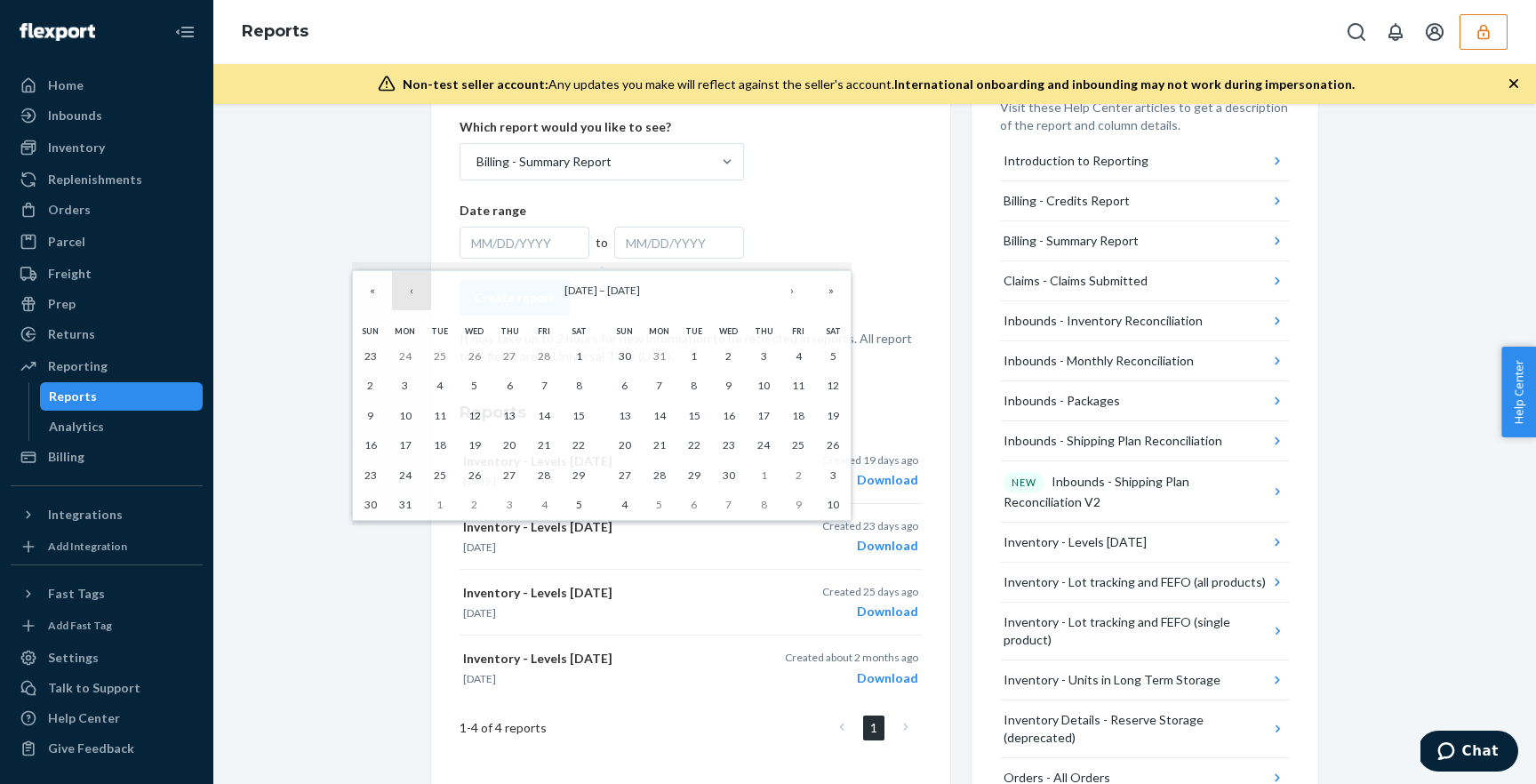
click at [422, 298] on button "‹" at bounding box center [411, 290] width 39 height 39
click at [479, 360] on button "1" at bounding box center [474, 355] width 34 height 30
click at [825, 292] on button "»" at bounding box center [830, 290] width 39 height 39
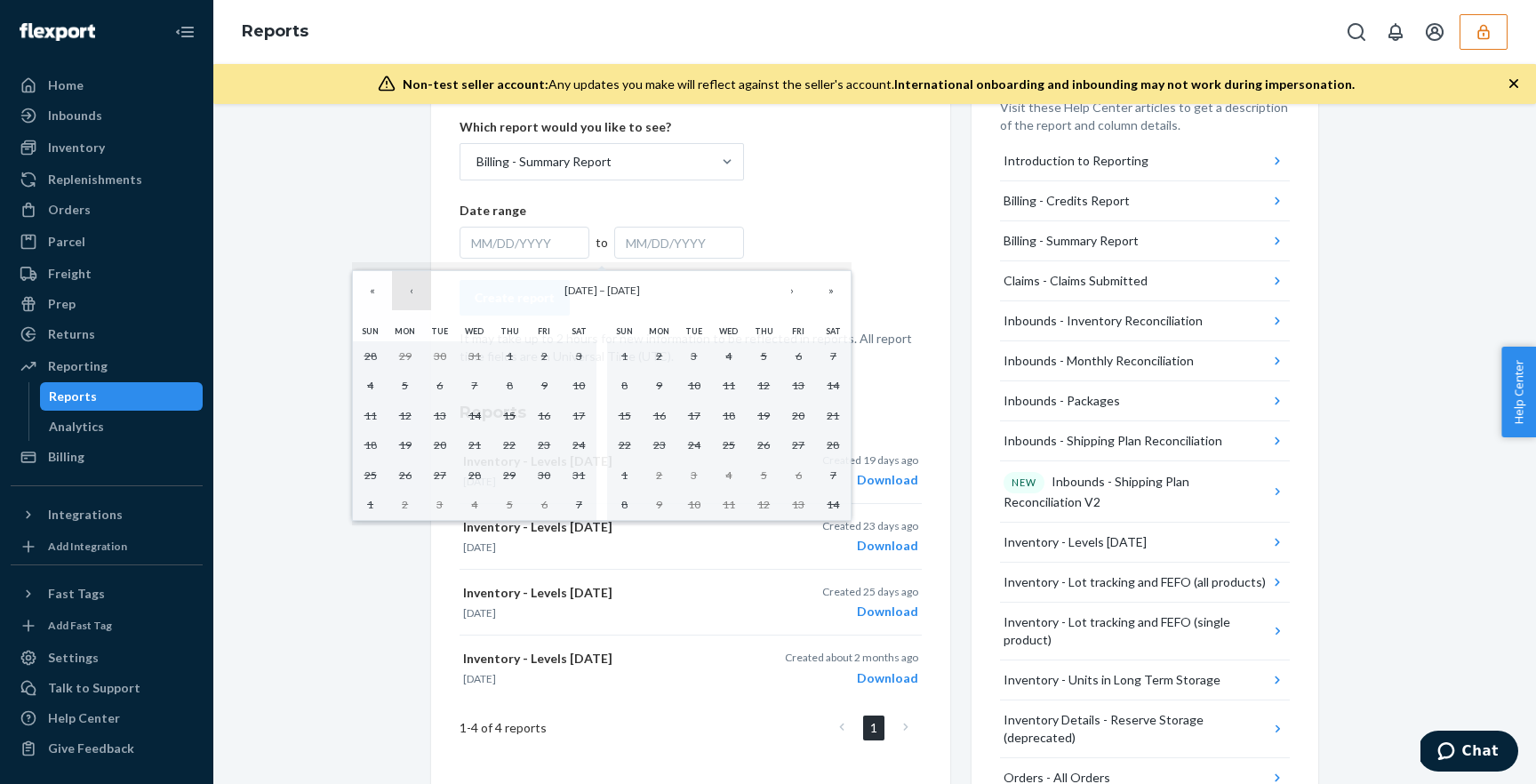
click at [420, 292] on button "‹" at bounding box center [411, 290] width 39 height 39
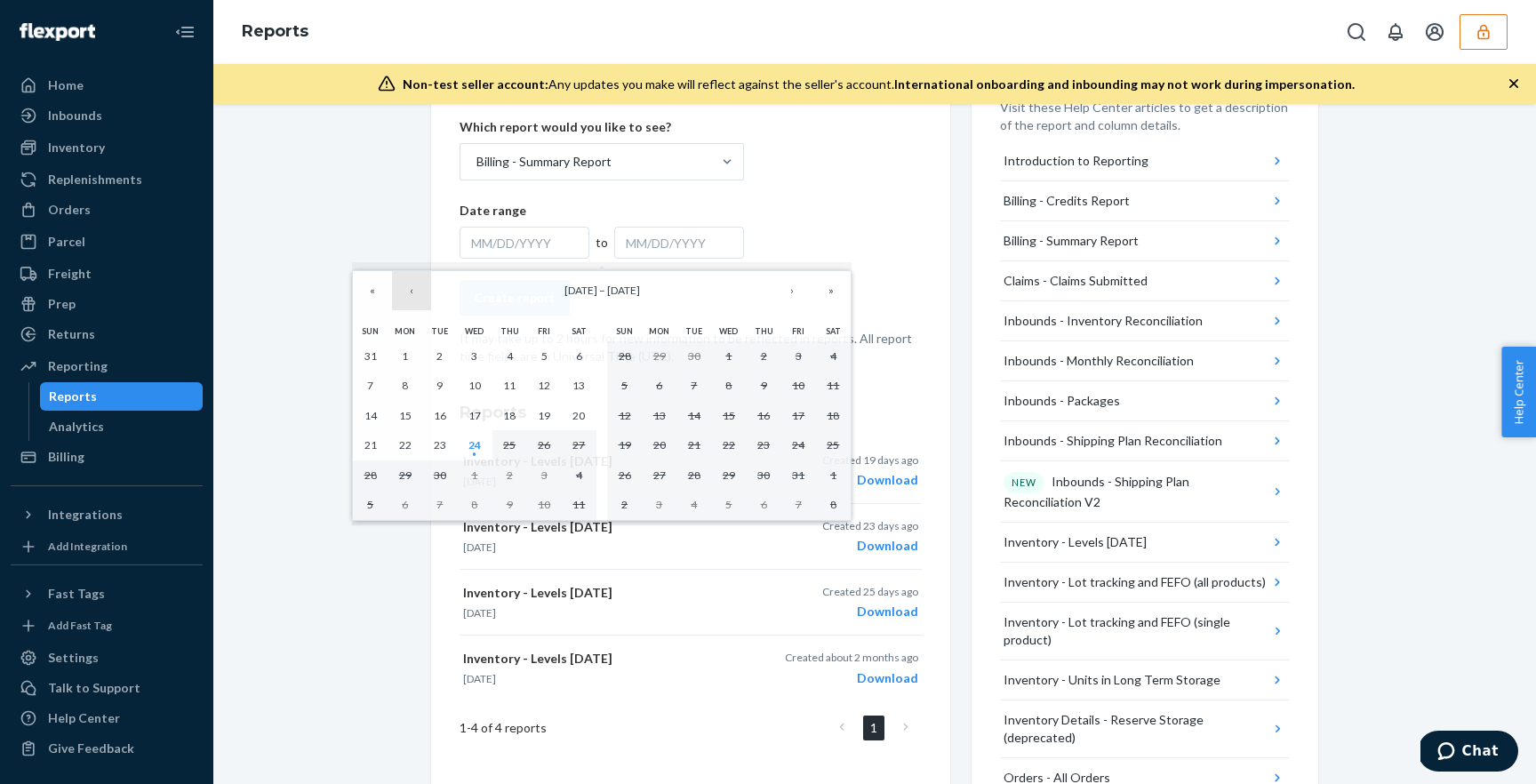
click at [420, 292] on button "‹" at bounding box center [411, 290] width 39 height 39
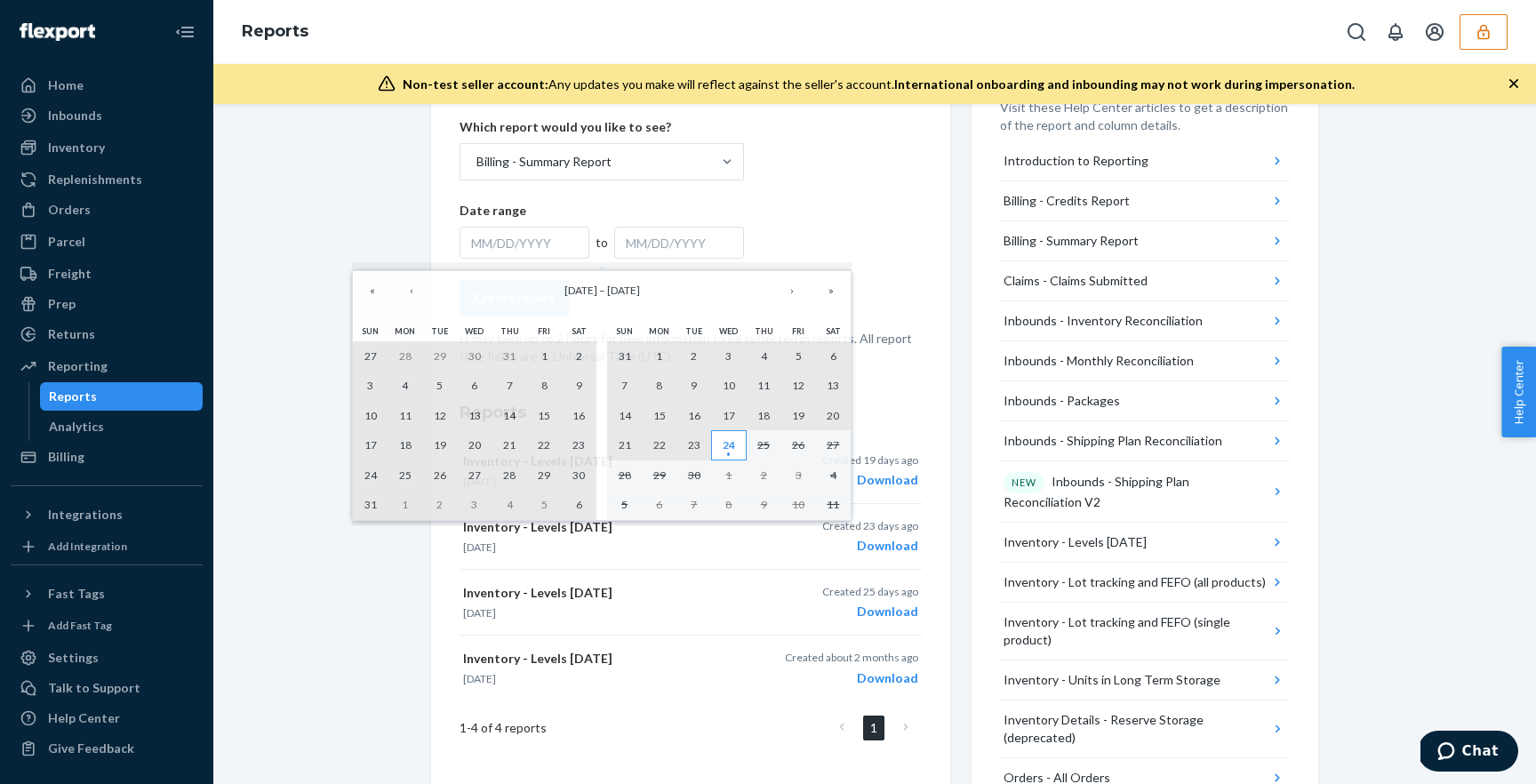
click at [738, 445] on button "24" at bounding box center [728, 445] width 34 height 30
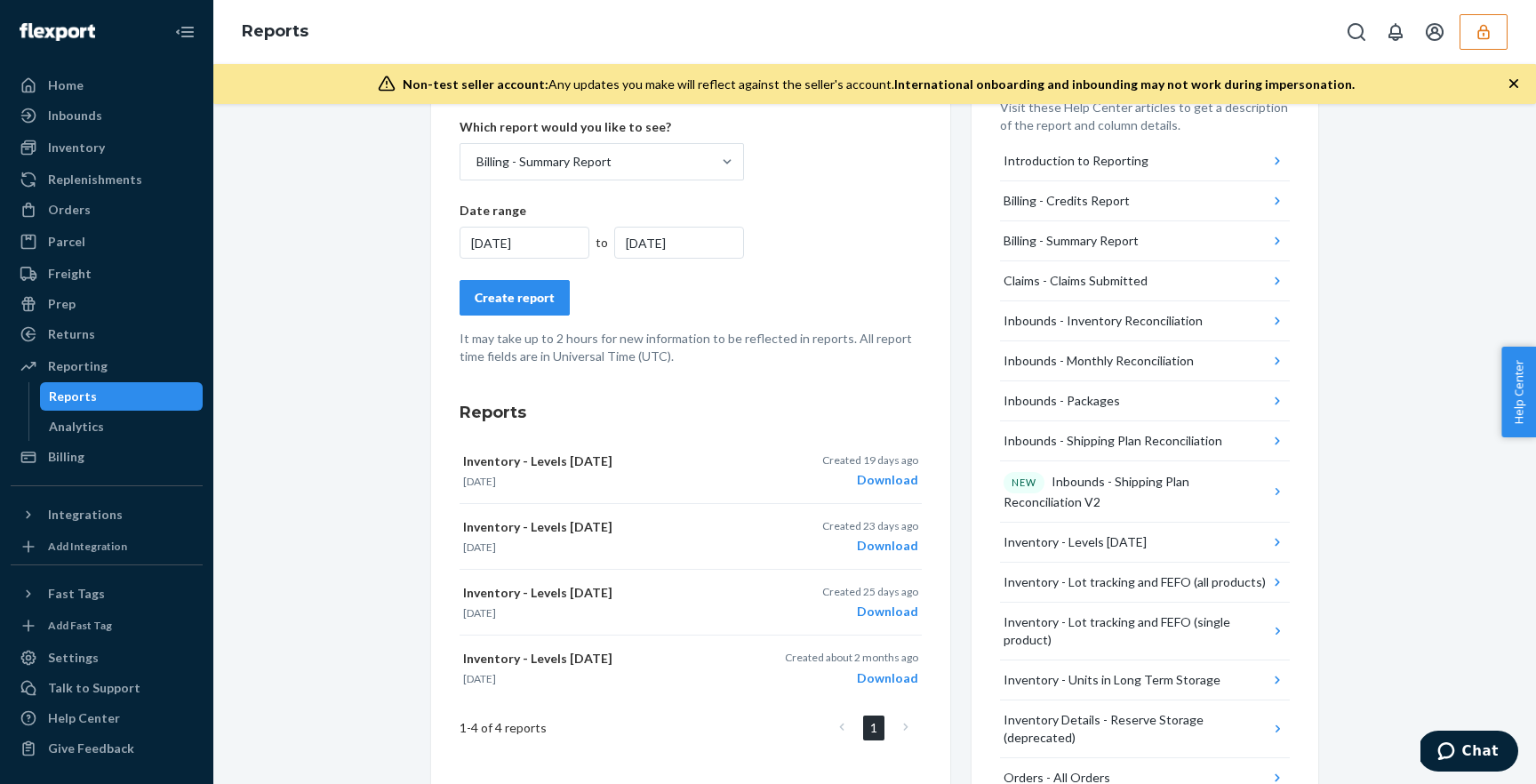
click at [551, 316] on form "Create a New Report Which report would you like to see? Billing - Summary Repor…" at bounding box center [690, 217] width 462 height 297
click at [550, 311] on button "Create report" at bounding box center [515, 297] width 110 height 35
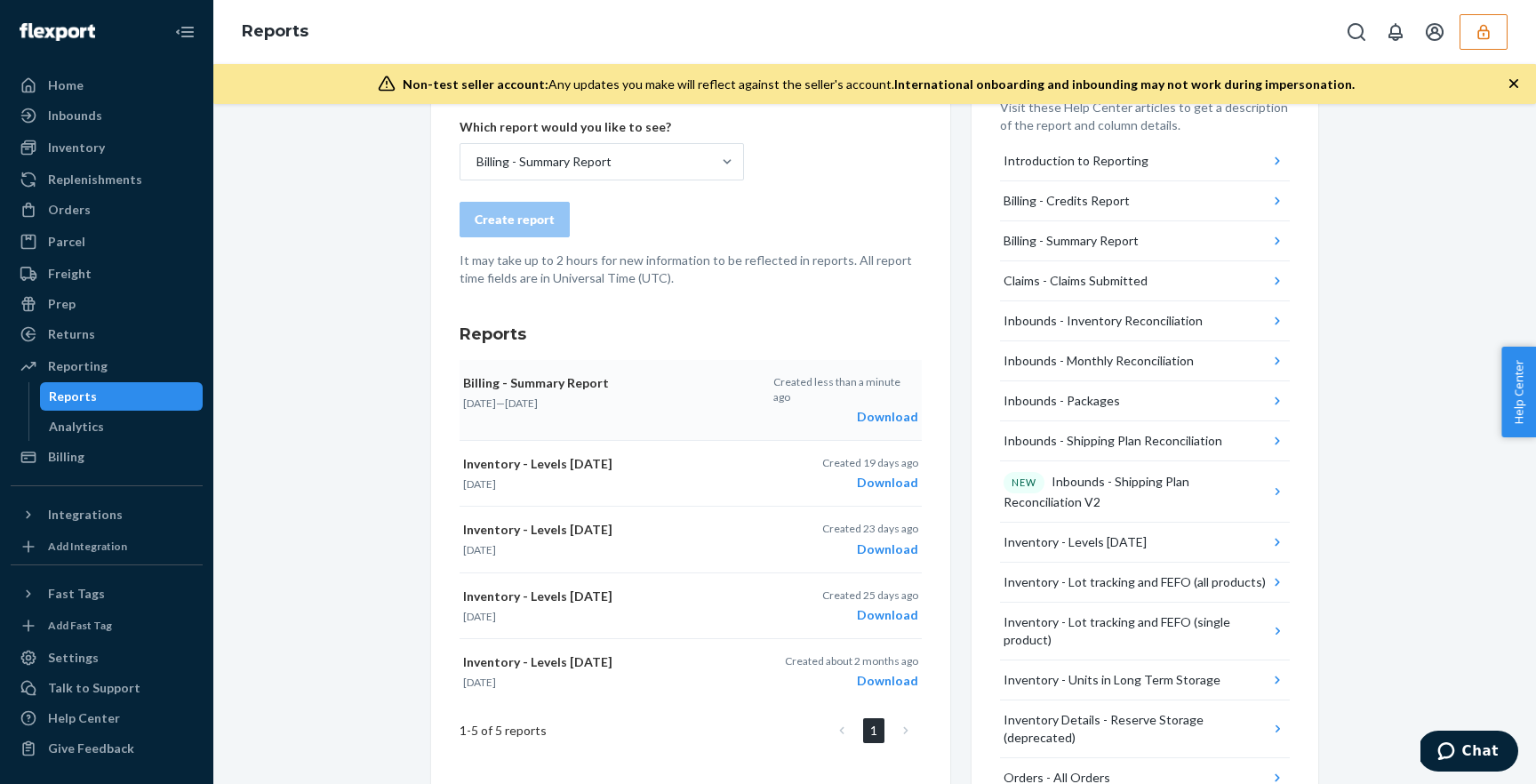
click at [904, 408] on div "Download" at bounding box center [846, 417] width 145 height 18
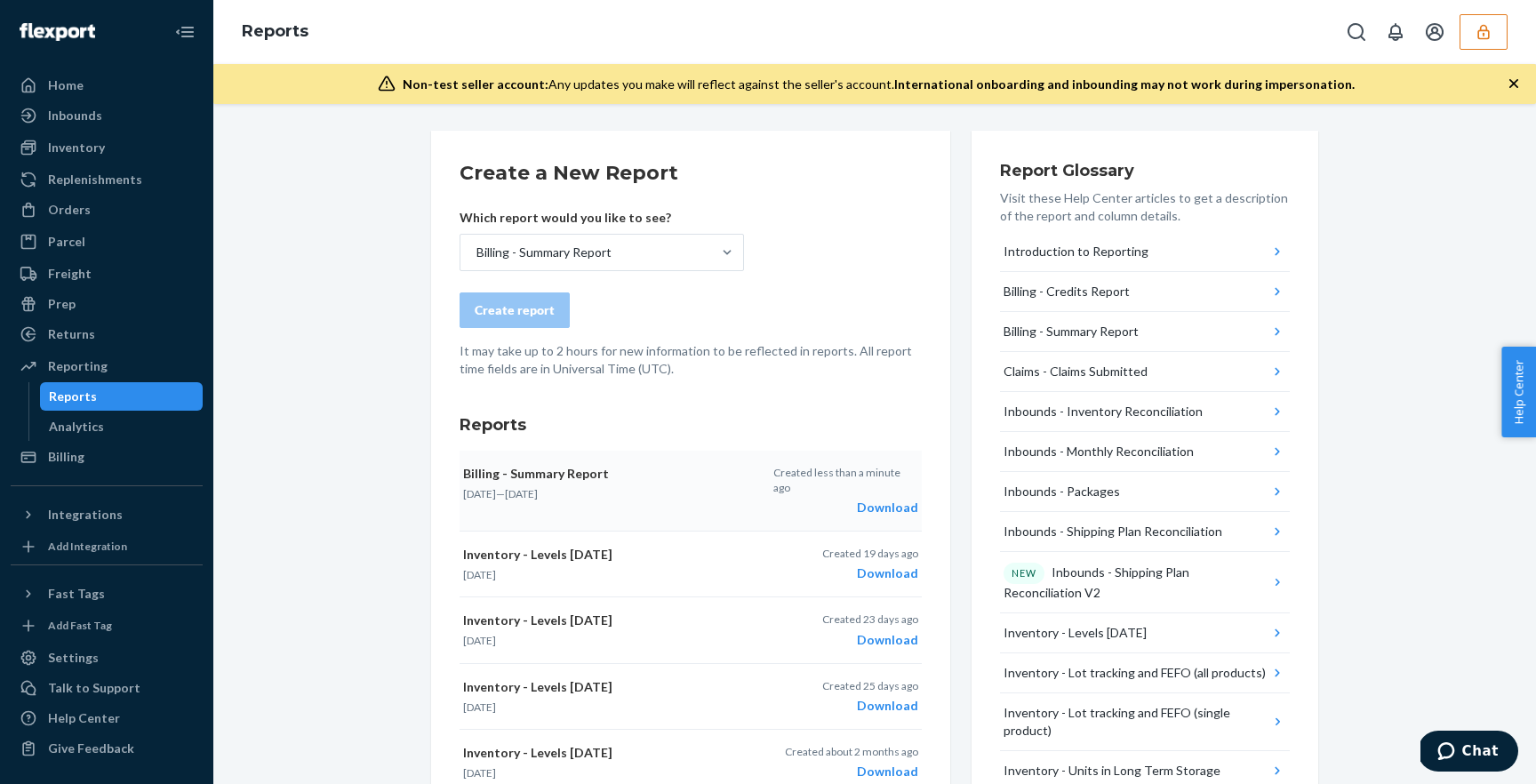
click at [1475, 13] on div "Reports" at bounding box center [875, 32] width 1323 height 64
click at [1476, 25] on icon "button" at bounding box center [1484, 33] width 18 height 18
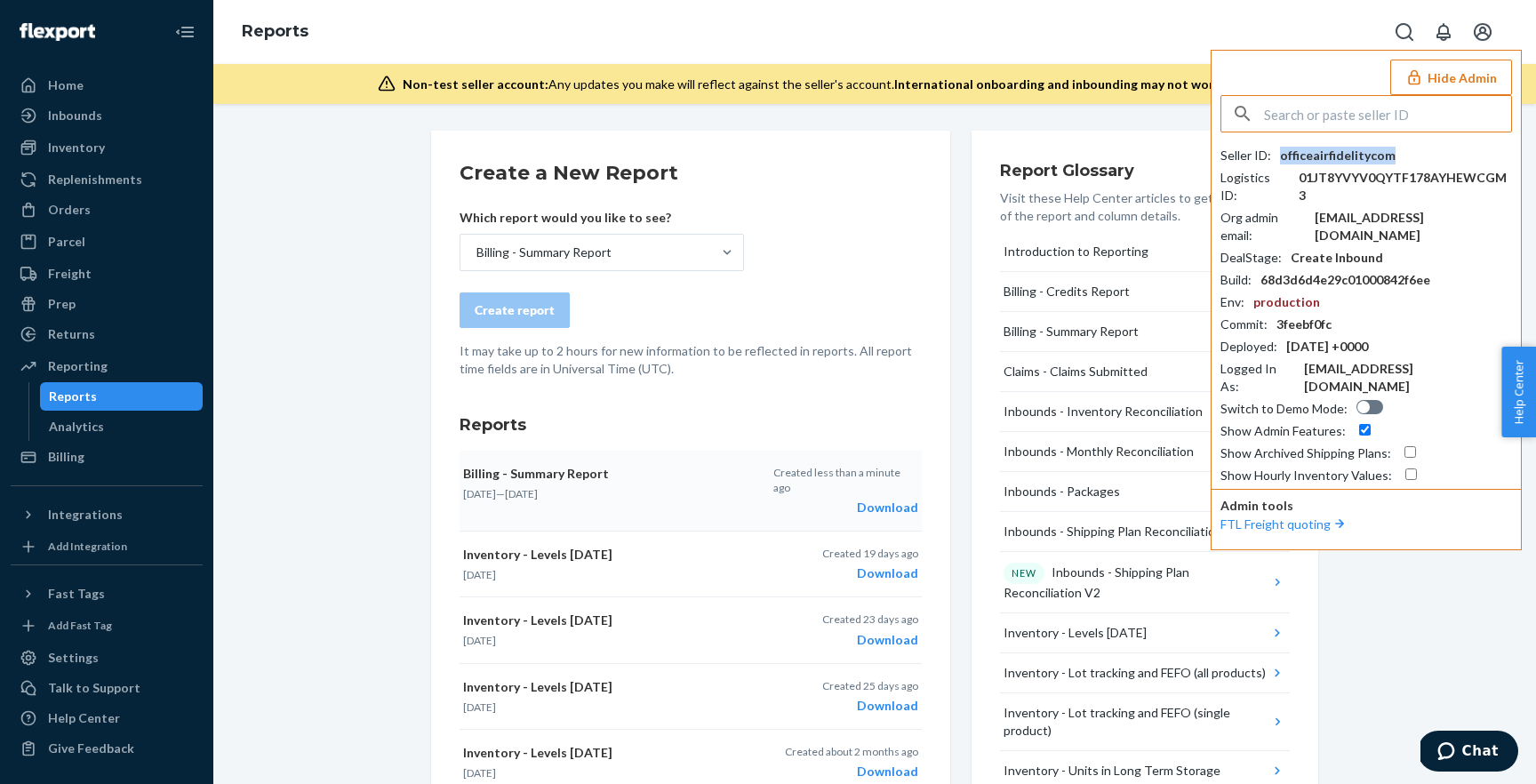
click at [1332, 150] on div "officeairfidelitycom" at bounding box center [1338, 156] width 116 height 18
click at [126, 105] on div "Inbounds" at bounding box center [107, 116] width 188 height 25
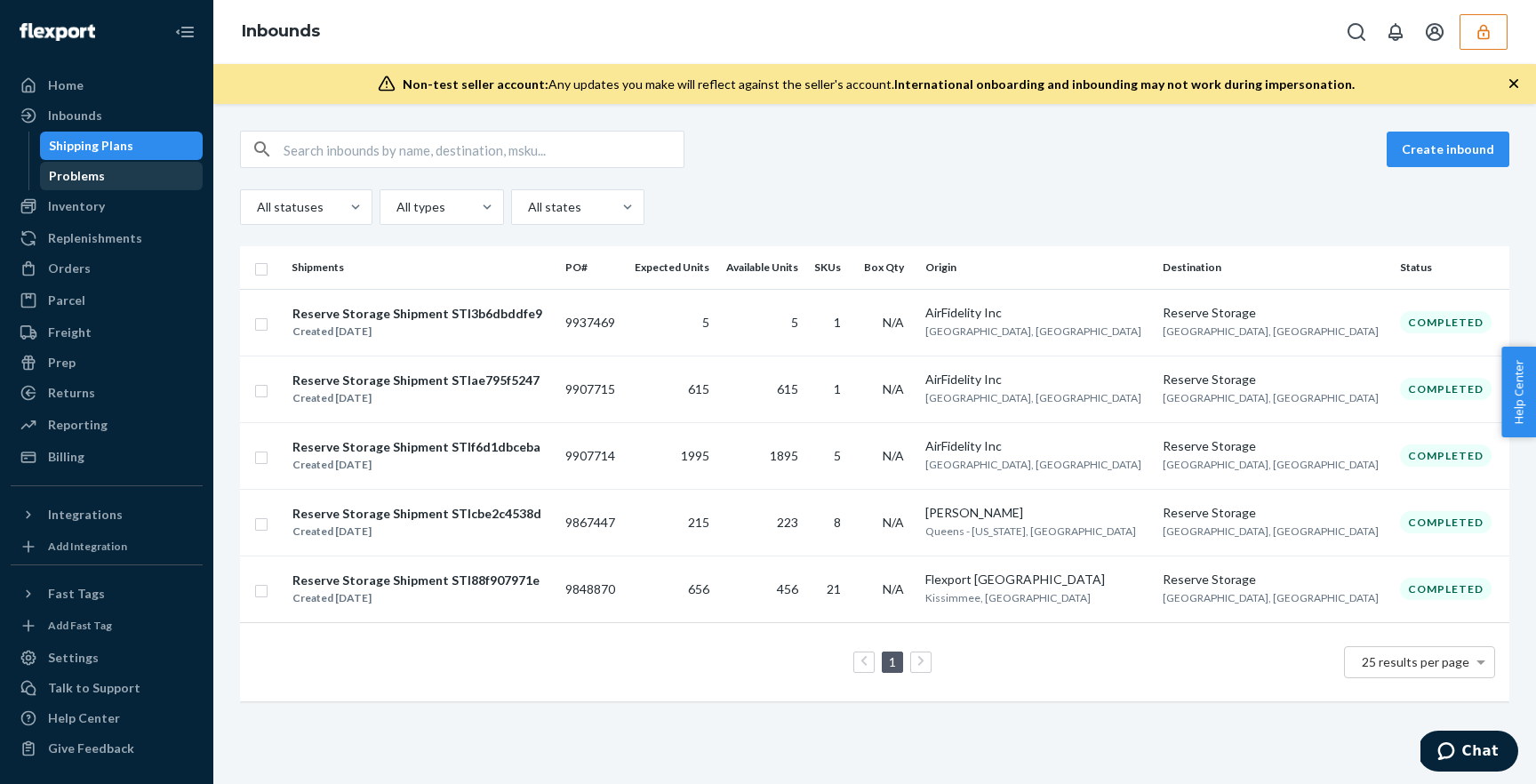
click at [118, 175] on div "Problems" at bounding box center [121, 176] width 160 height 25
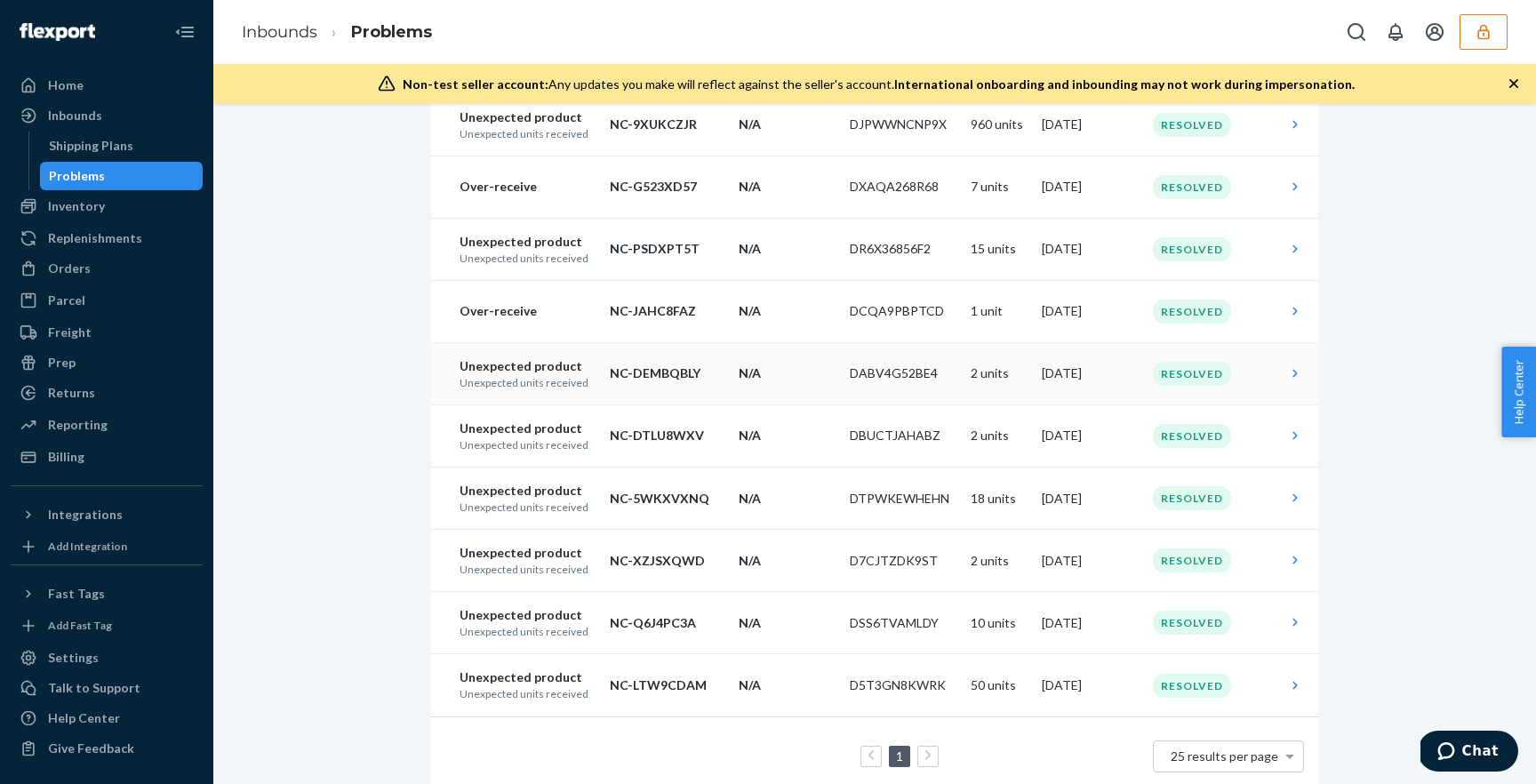
scroll to position [206, 0]
